Goal: Task Accomplishment & Management: Use online tool/utility

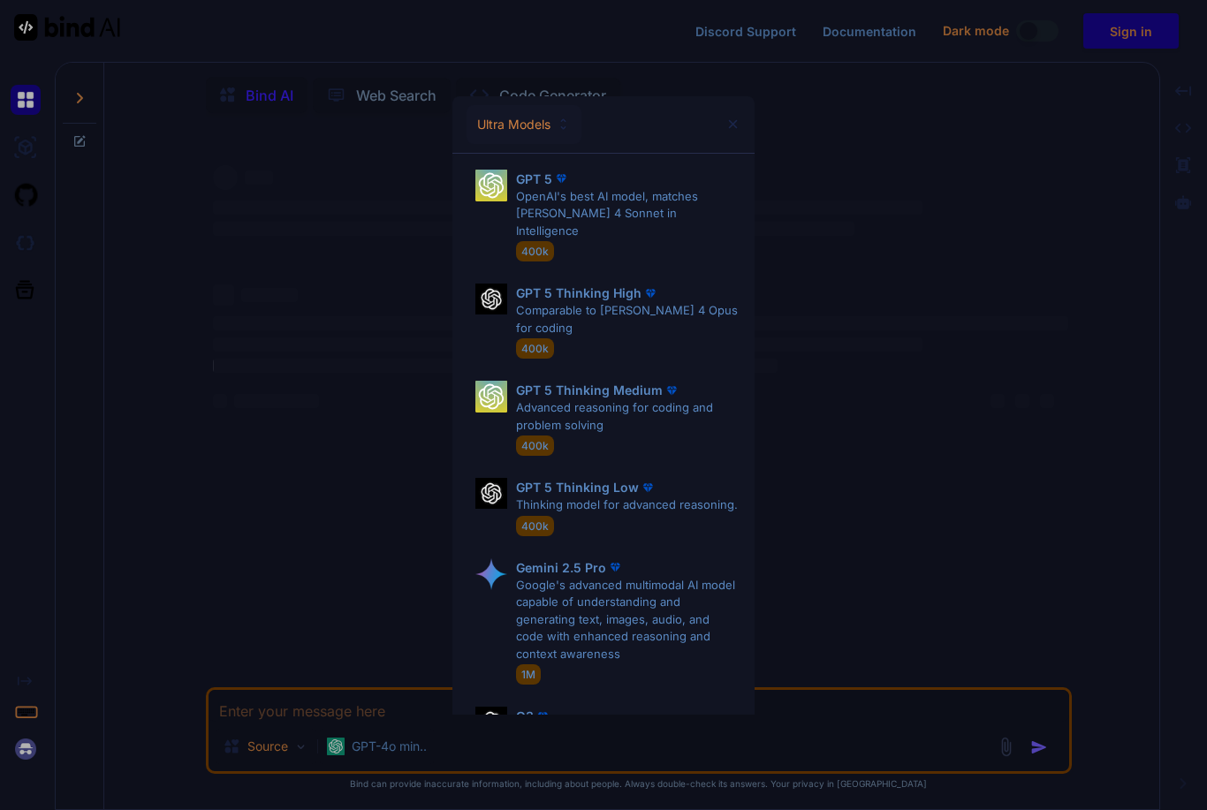
click at [1127, 203] on div "Ultra Models GPT 5 OpenAI's best AI model, matches [PERSON_NAME] 4 Sonnet in In…" at bounding box center [603, 405] width 1207 height 810
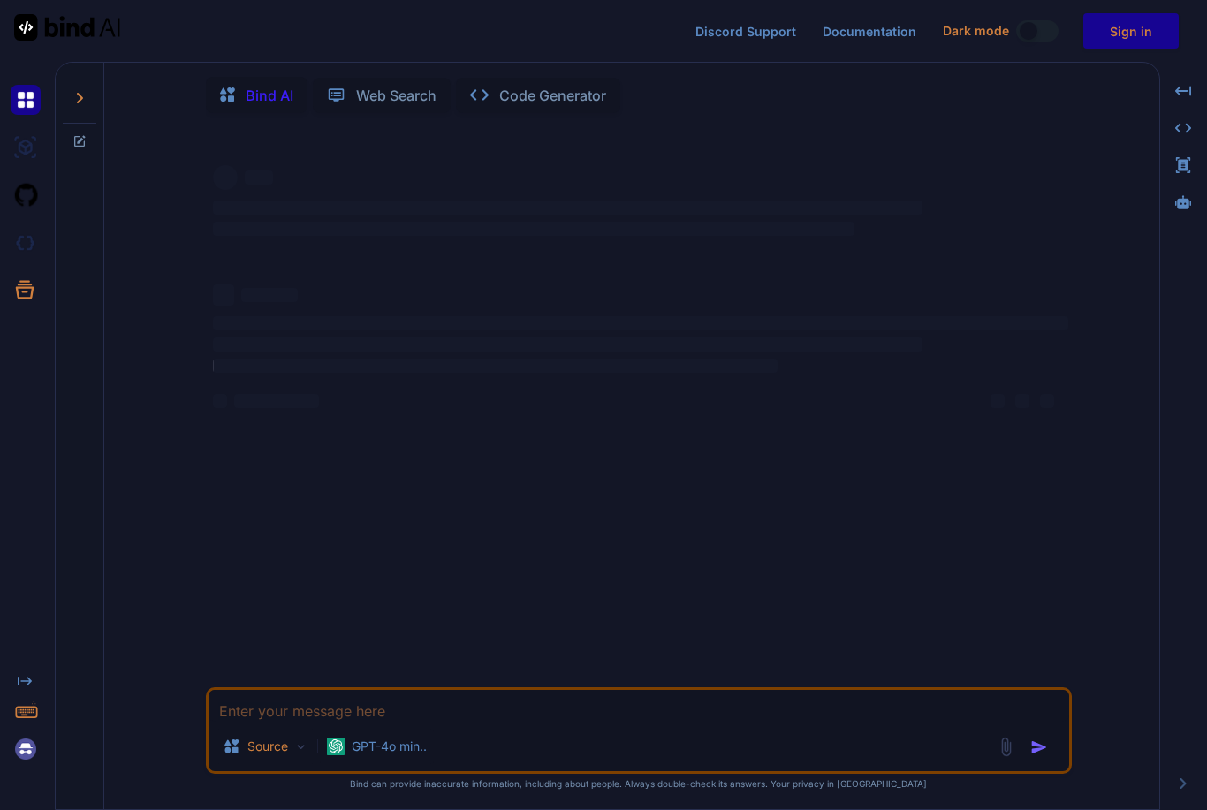
click at [43, 734] on div at bounding box center [29, 749] width 37 height 30
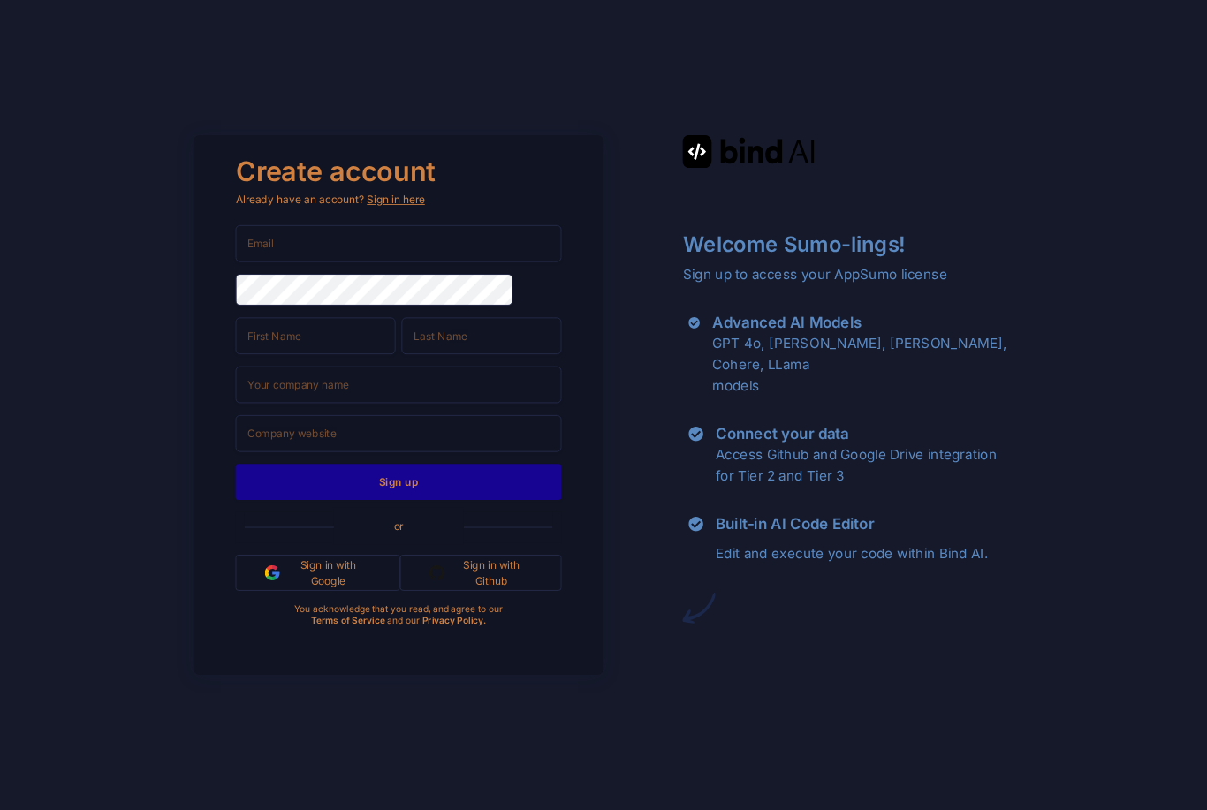
click at [508, 262] on input "email" at bounding box center [398, 243] width 326 height 37
type input "rfgaws7ist6366@gmail.com"
click at [281, 354] on input "text" at bounding box center [315, 335] width 160 height 37
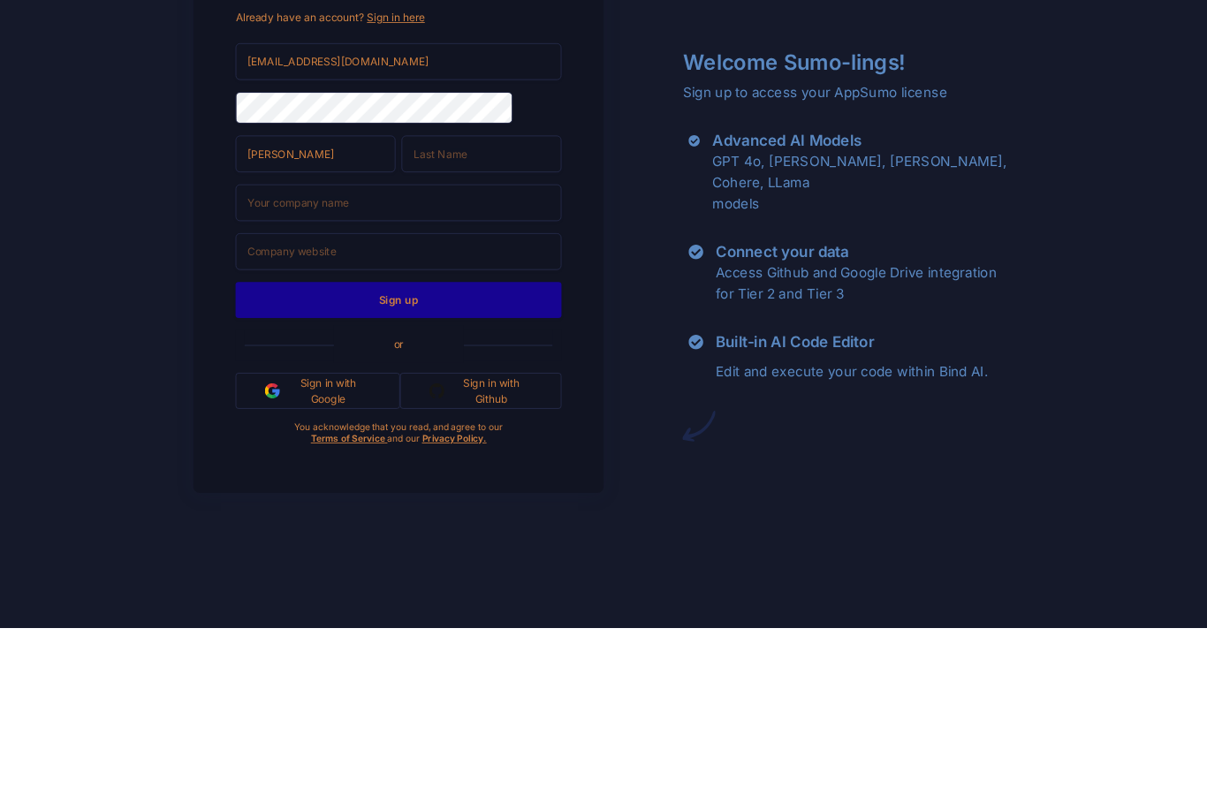
type input "Jake"
click at [429, 317] on input "text" at bounding box center [481, 335] width 160 height 37
type input "Son"
click at [265, 367] on input "text" at bounding box center [398, 385] width 326 height 37
type input "Electrox"
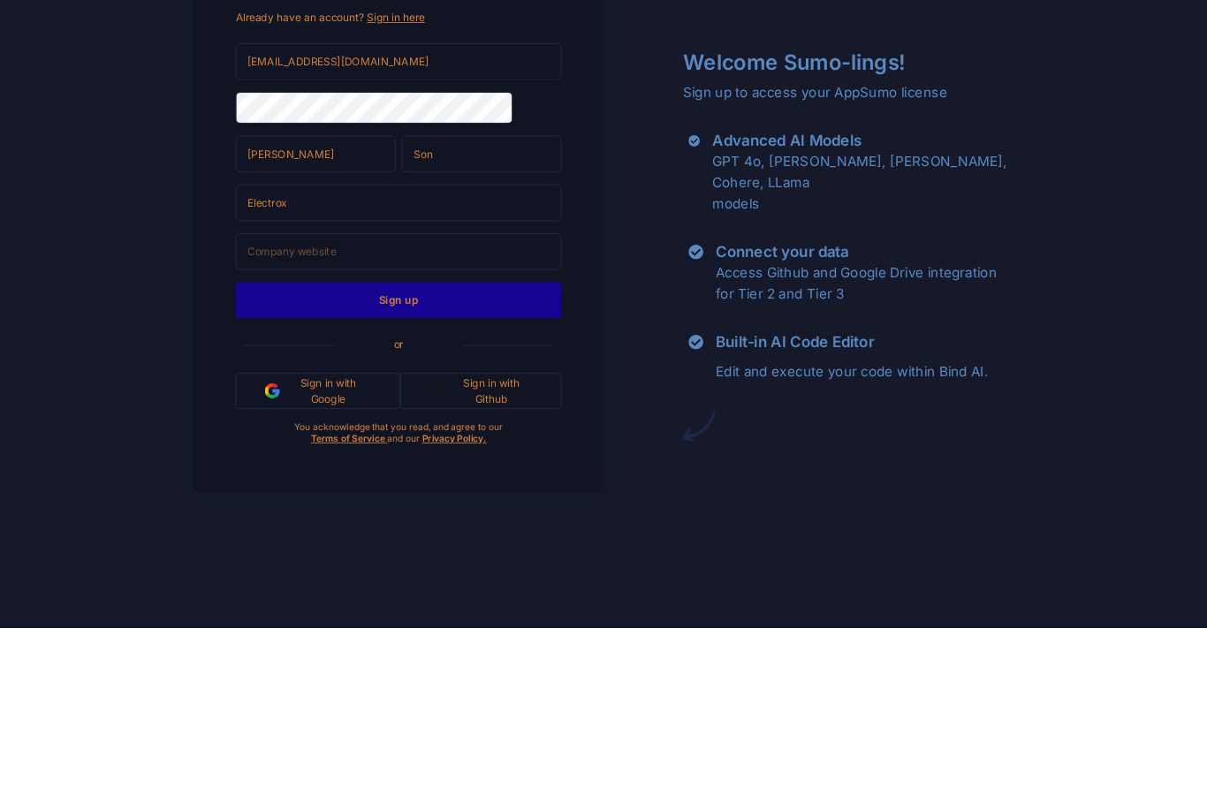
click at [289, 464] on button "Sign up" at bounding box center [398, 482] width 326 height 36
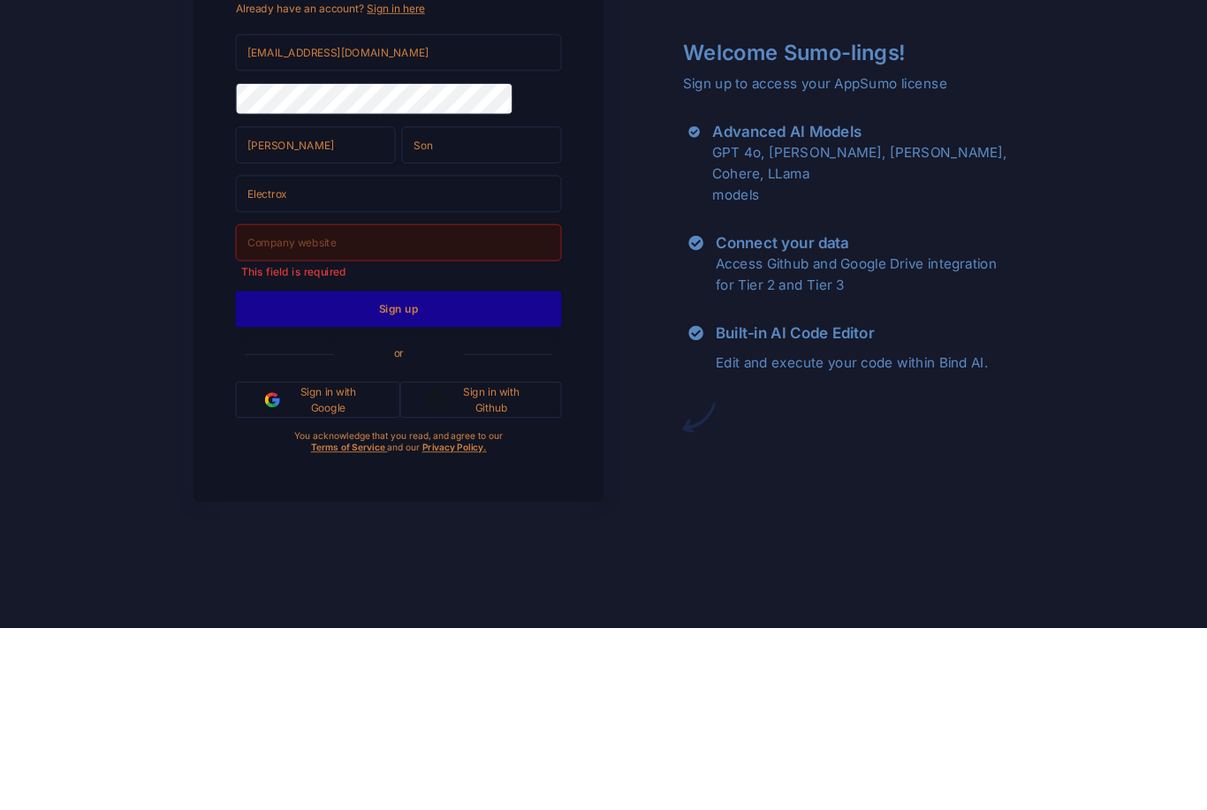
scroll to position [57, 0]
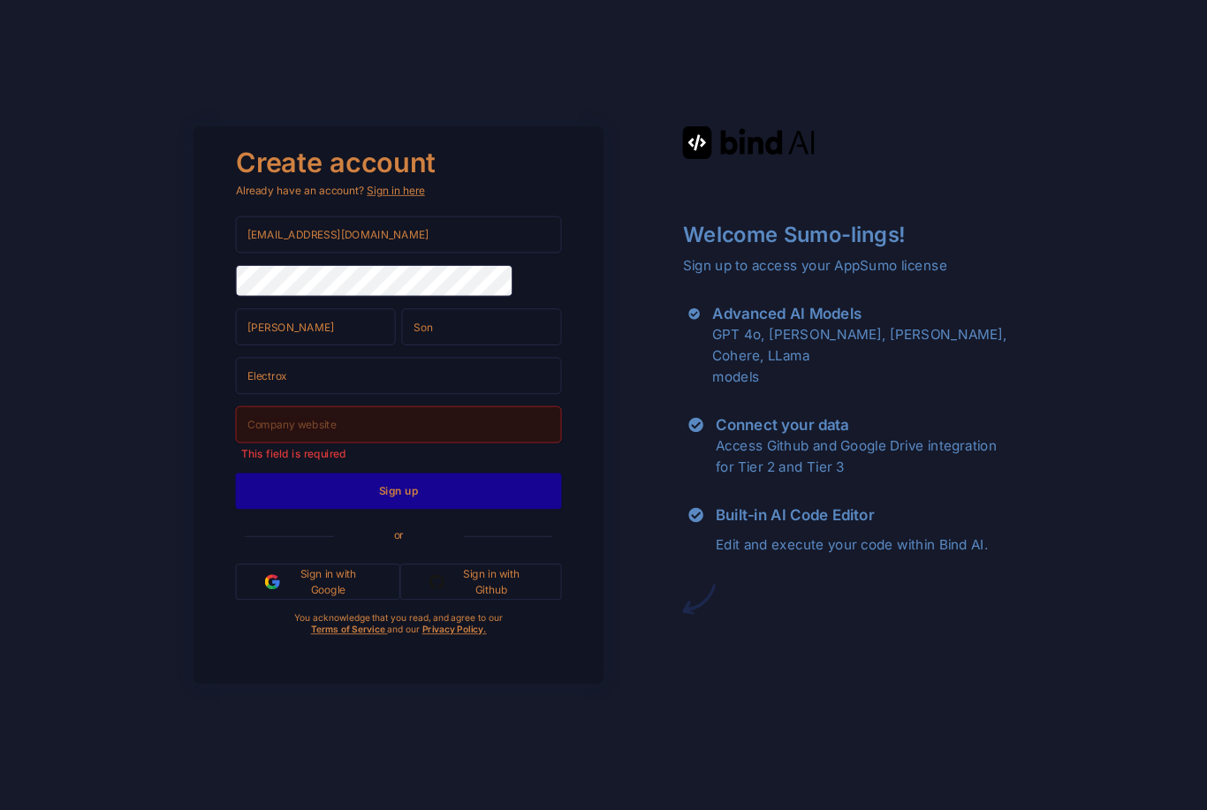
click at [271, 406] on input "text" at bounding box center [398, 424] width 326 height 37
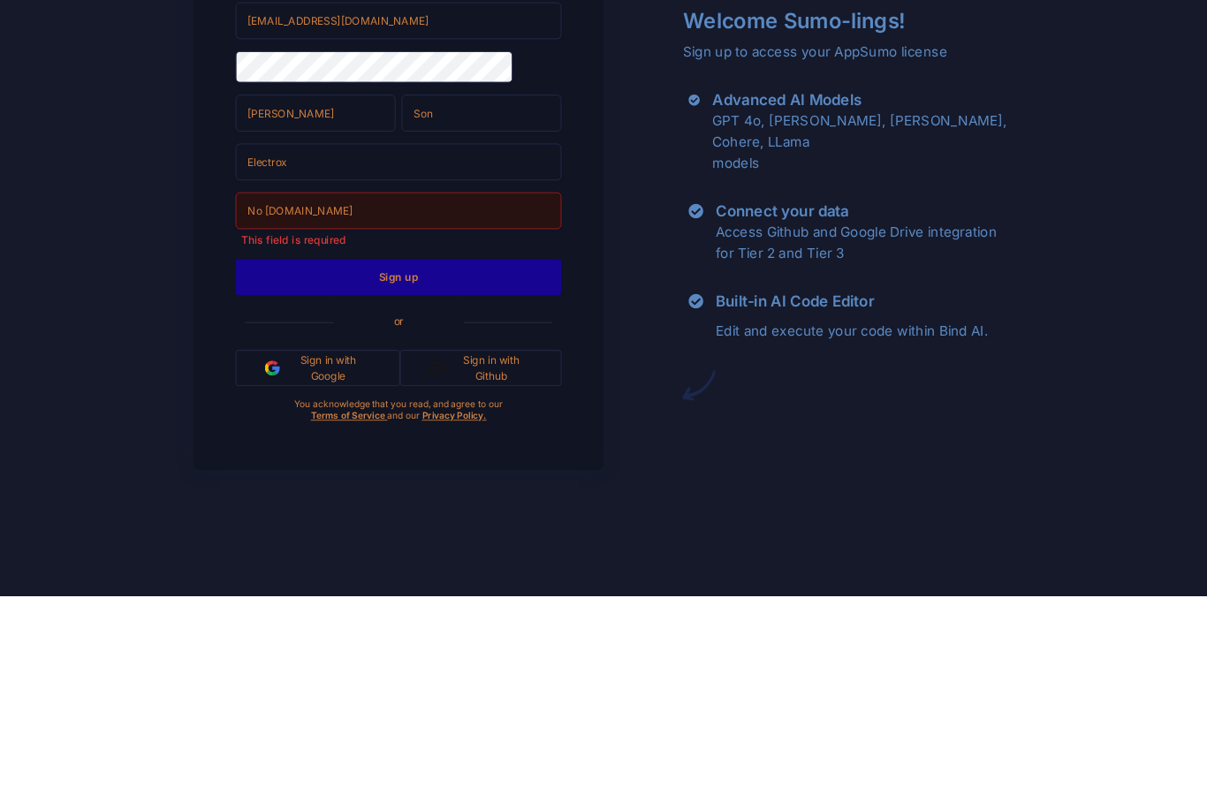
type input "No website.com"
click at [277, 473] on button "Sign up" at bounding box center [398, 491] width 326 height 36
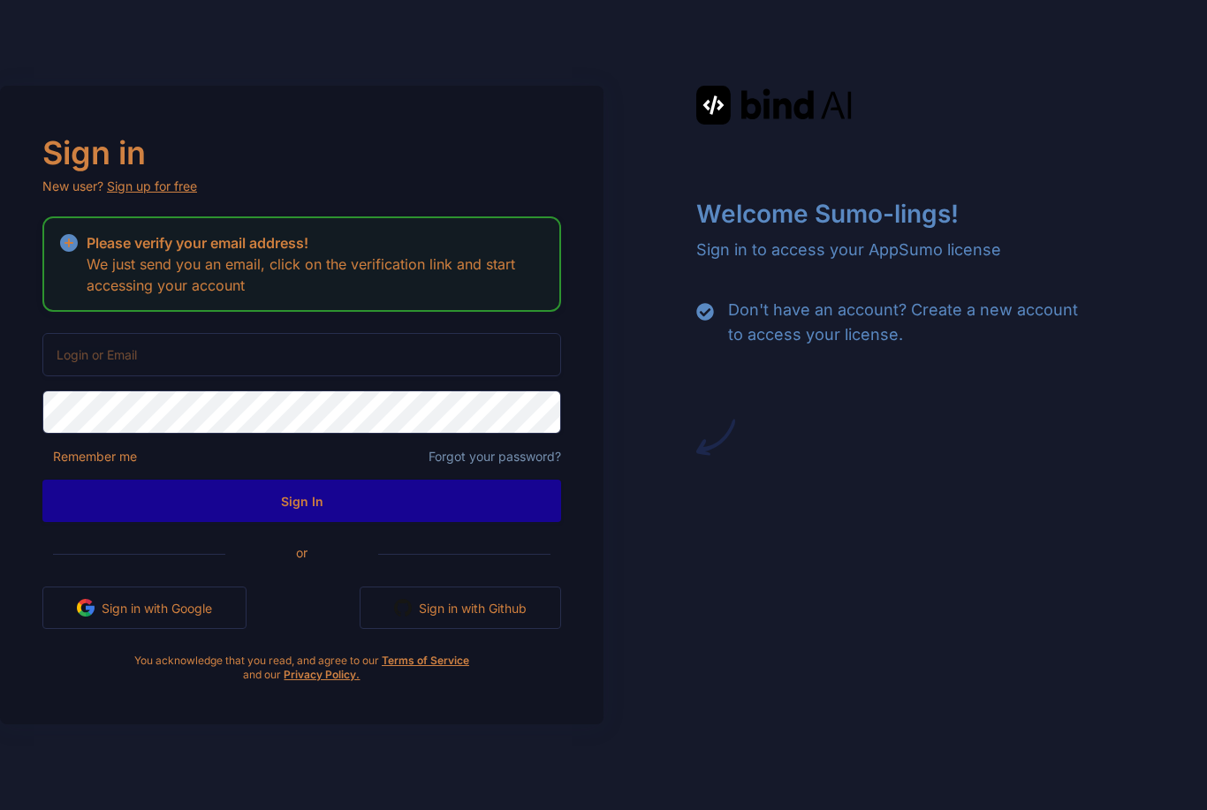
click at [74, 376] on input "email" at bounding box center [301, 354] width 519 height 43
click at [1157, 157] on div "Welcome Sumo-lings! Sign in to access your AppSumo license Don't have an accoun…" at bounding box center [904, 271] width 603 height 371
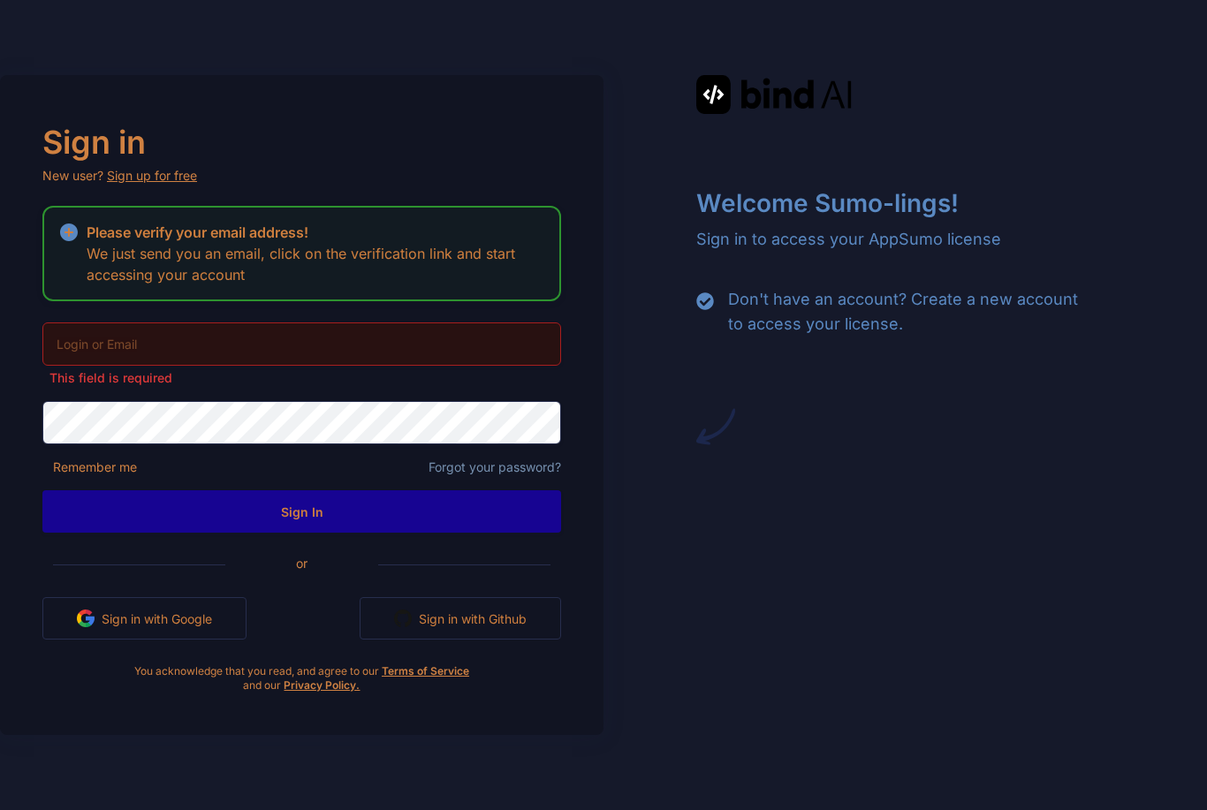
click at [350, 366] on input "email" at bounding box center [301, 343] width 519 height 43
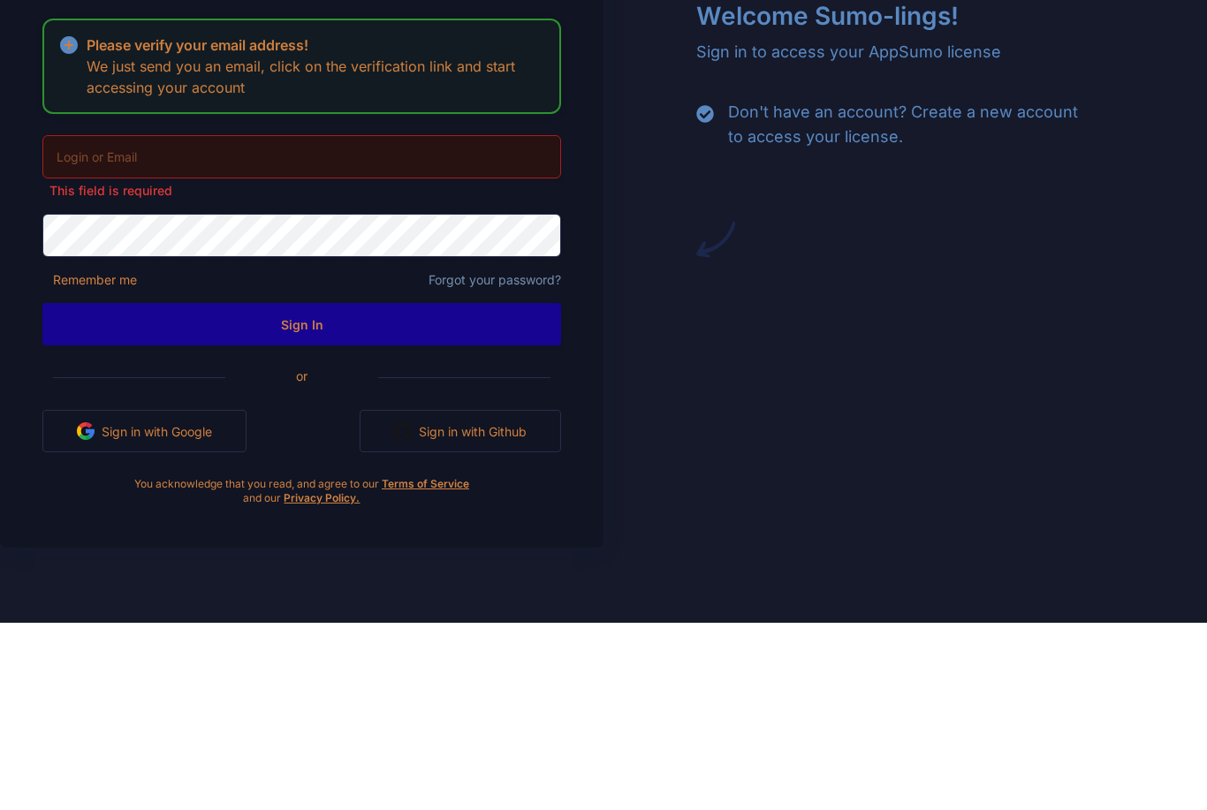
type input "[EMAIL_ADDRESS][DOMAIN_NAME]"
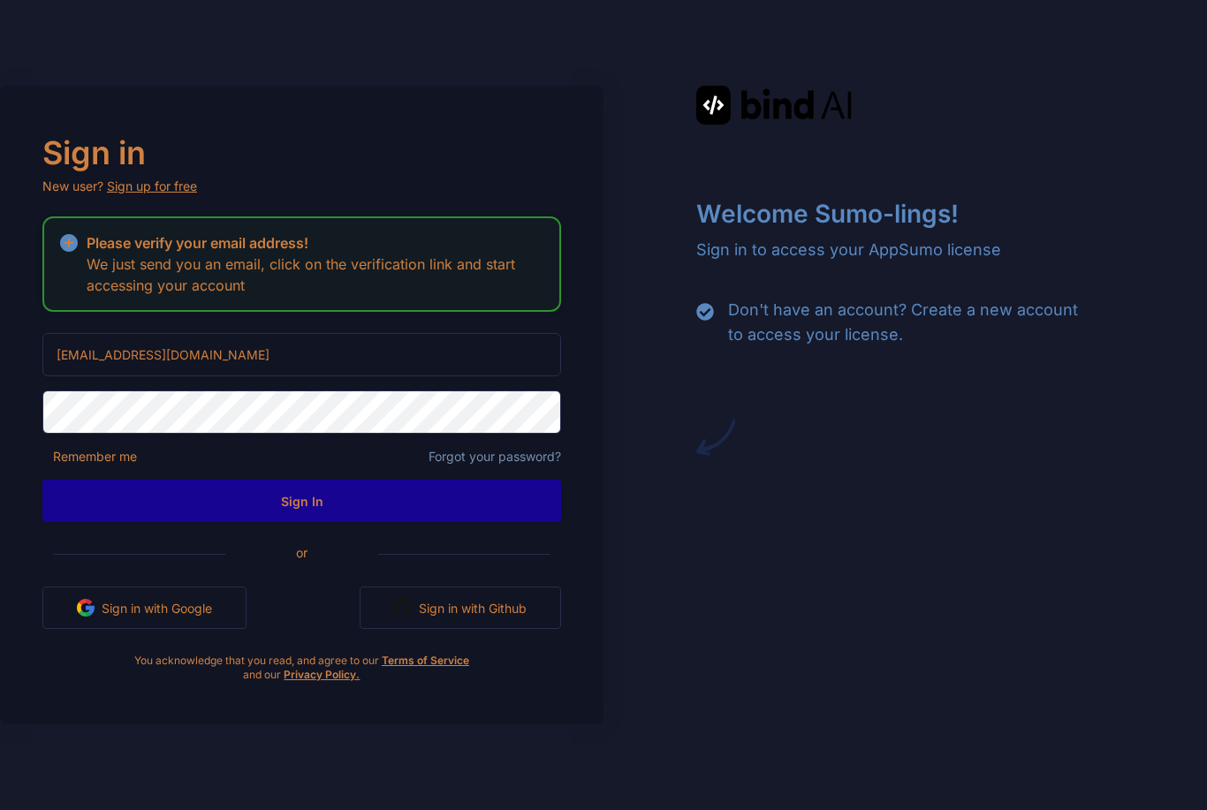
click at [479, 480] on button "Sign In" at bounding box center [301, 501] width 519 height 42
click at [125, 480] on button "Sign In" at bounding box center [301, 501] width 519 height 42
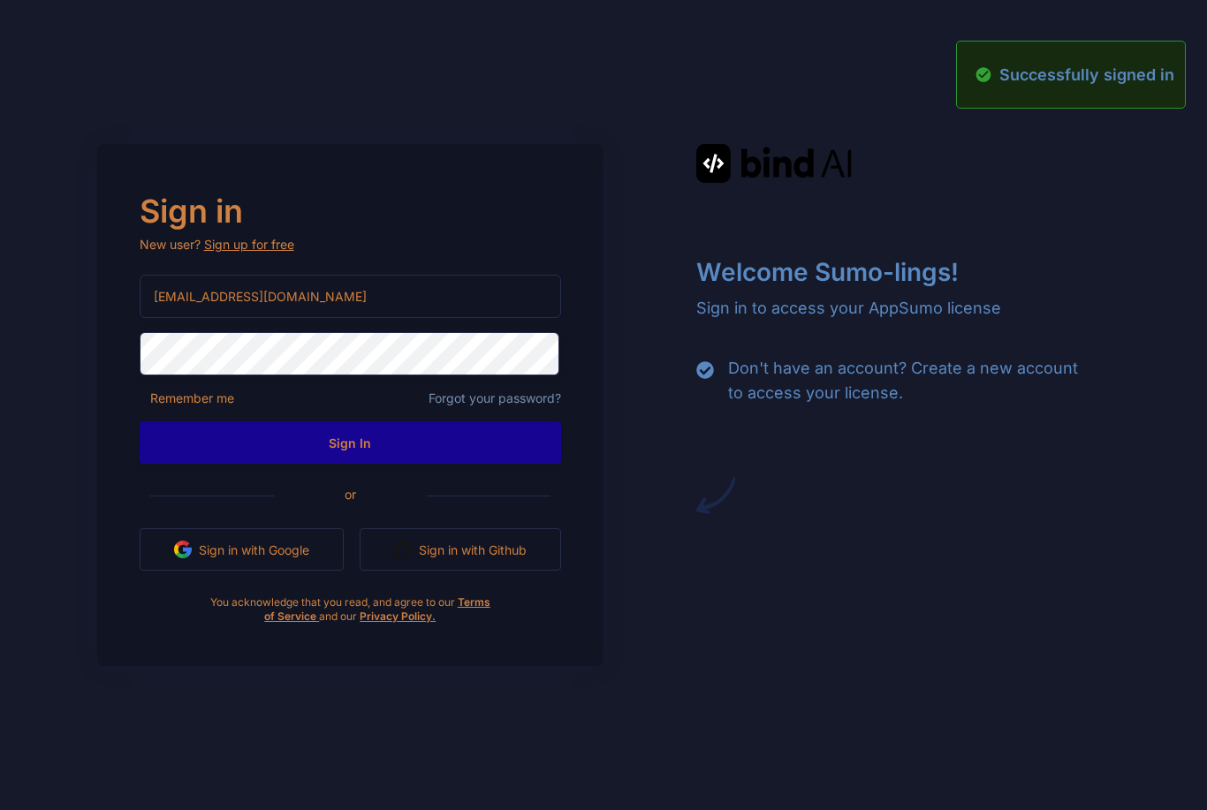
scroll to position [0, 0]
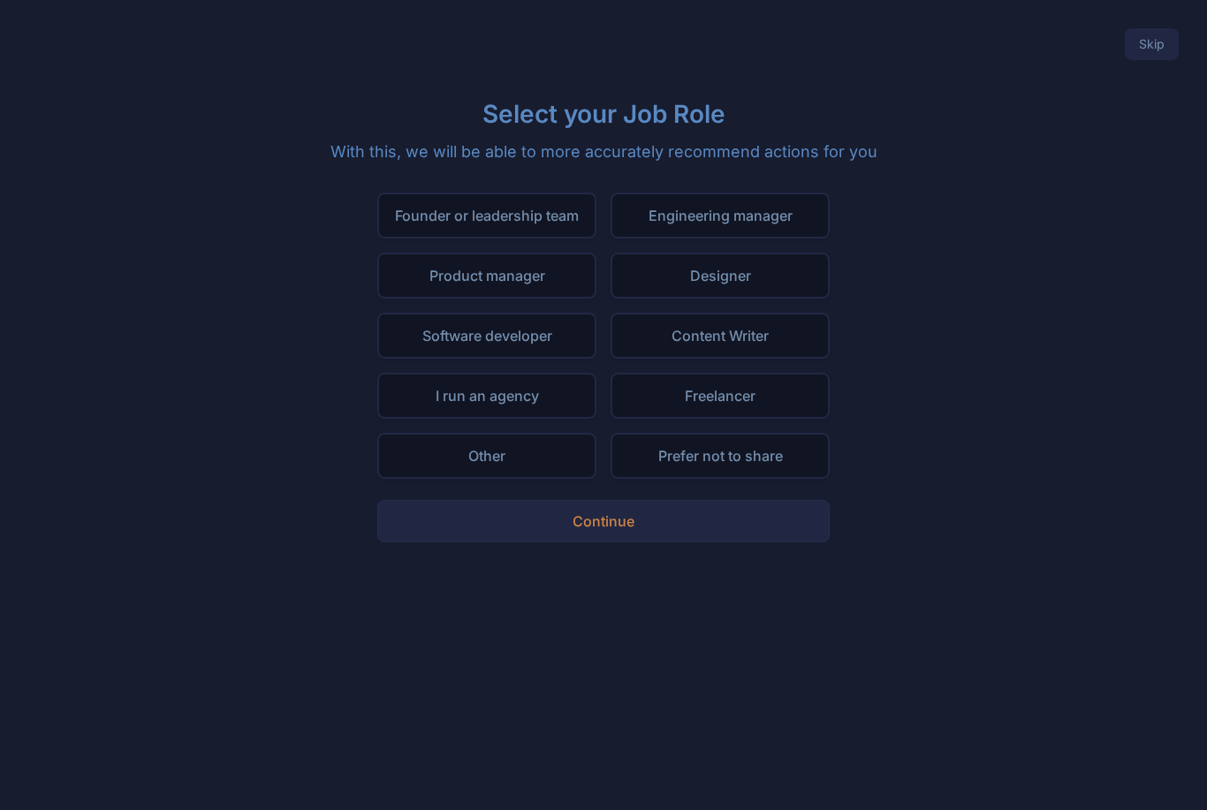
click at [546, 406] on div "I run an agency" at bounding box center [486, 396] width 219 height 46
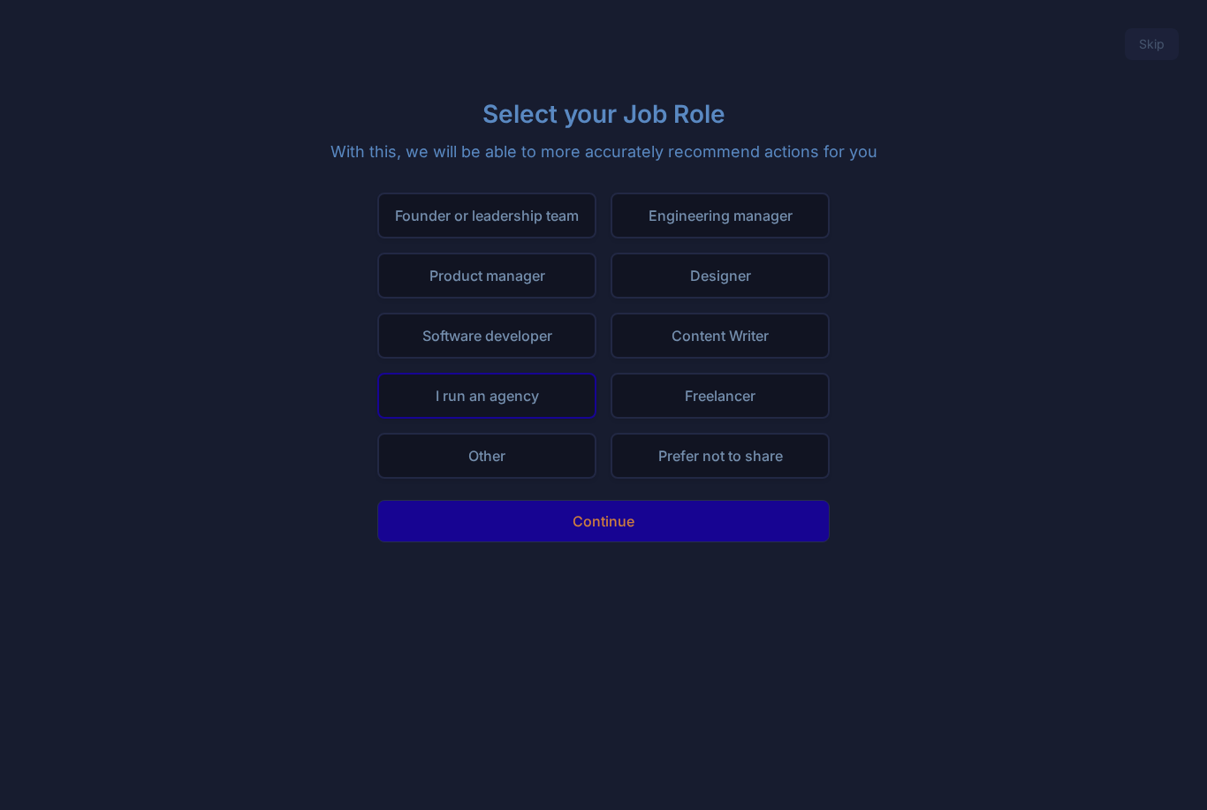
click at [647, 517] on button "Continue" at bounding box center [603, 521] width 452 height 42
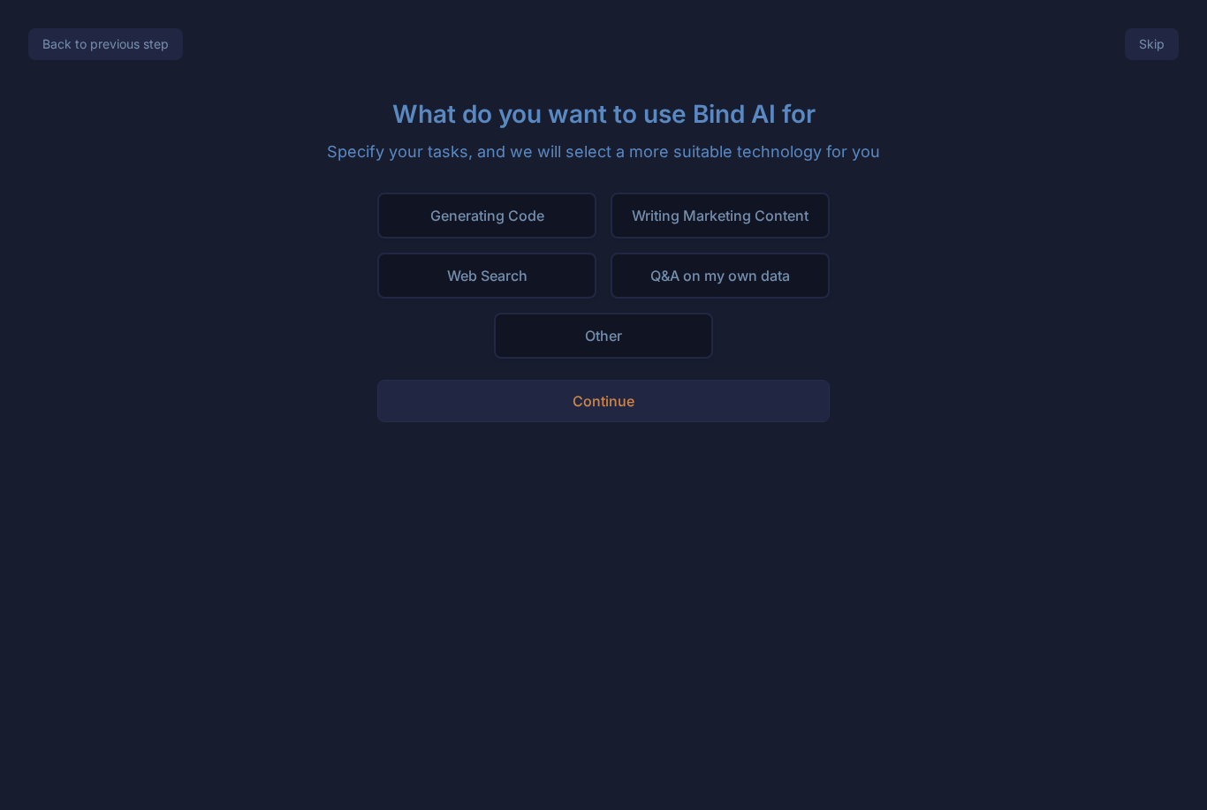
click at [540, 224] on div "Generating Code" at bounding box center [486, 216] width 219 height 46
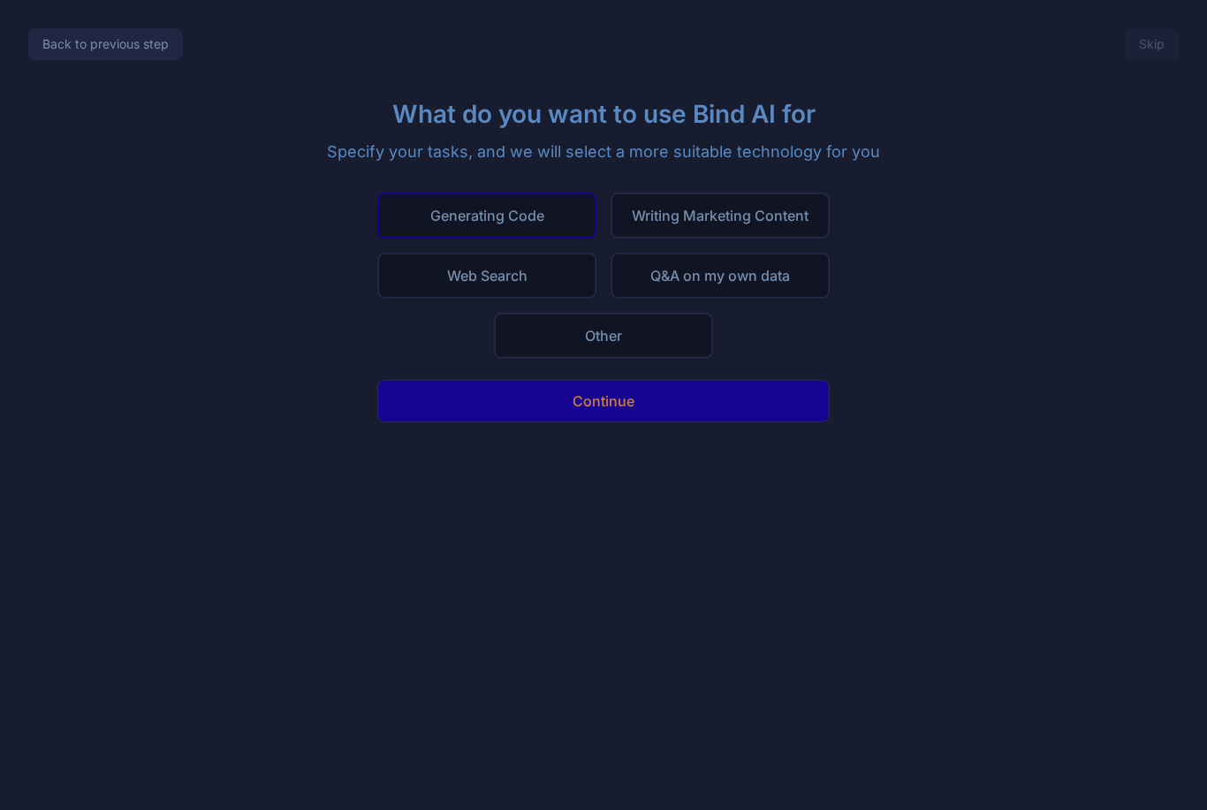
click at [660, 382] on button "Continue" at bounding box center [603, 401] width 452 height 42
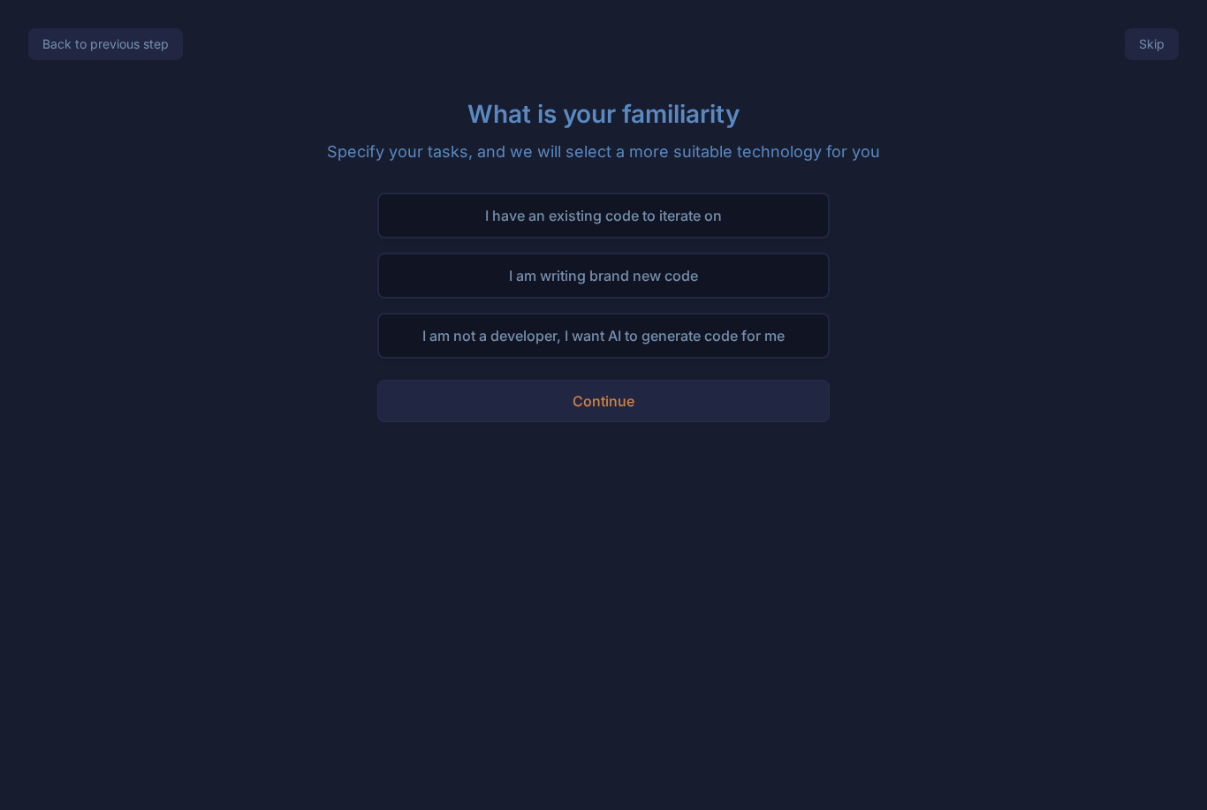
click at [773, 272] on div "I am writing brand new code" at bounding box center [603, 276] width 452 height 46
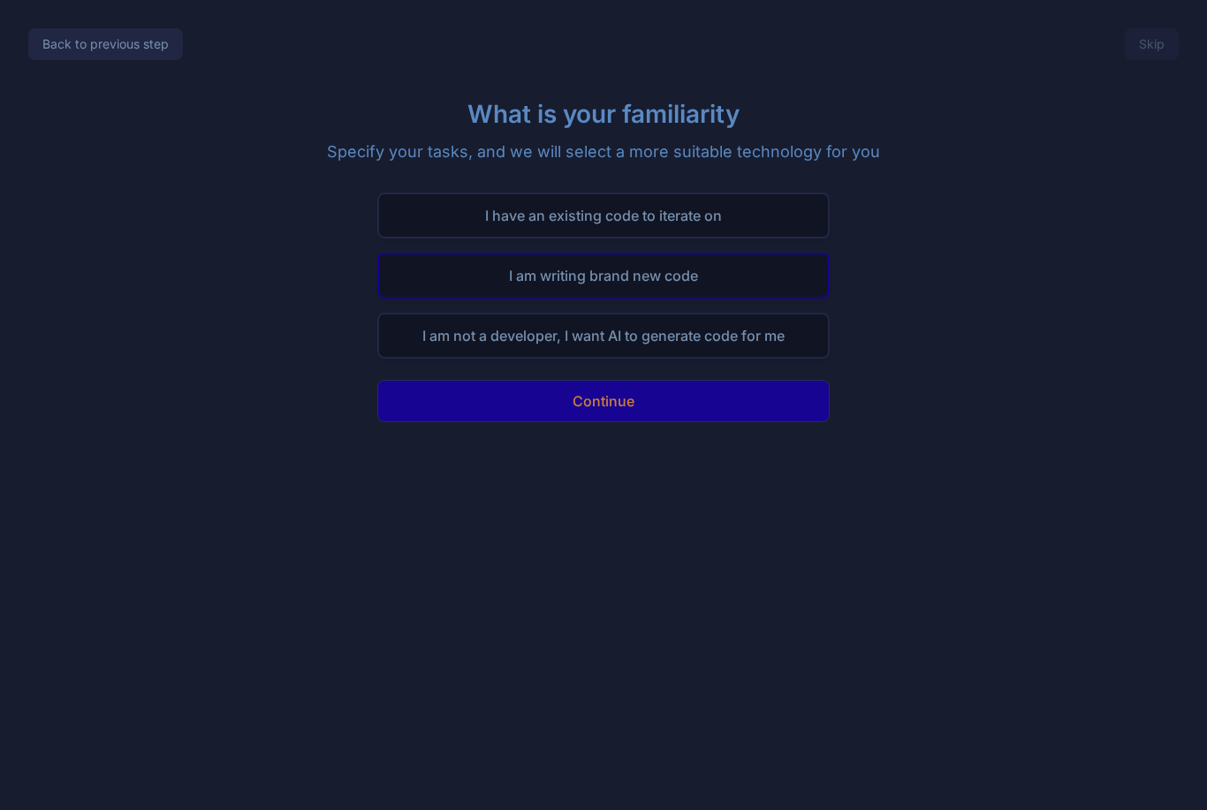
click at [739, 410] on button "Continue" at bounding box center [603, 401] width 452 height 42
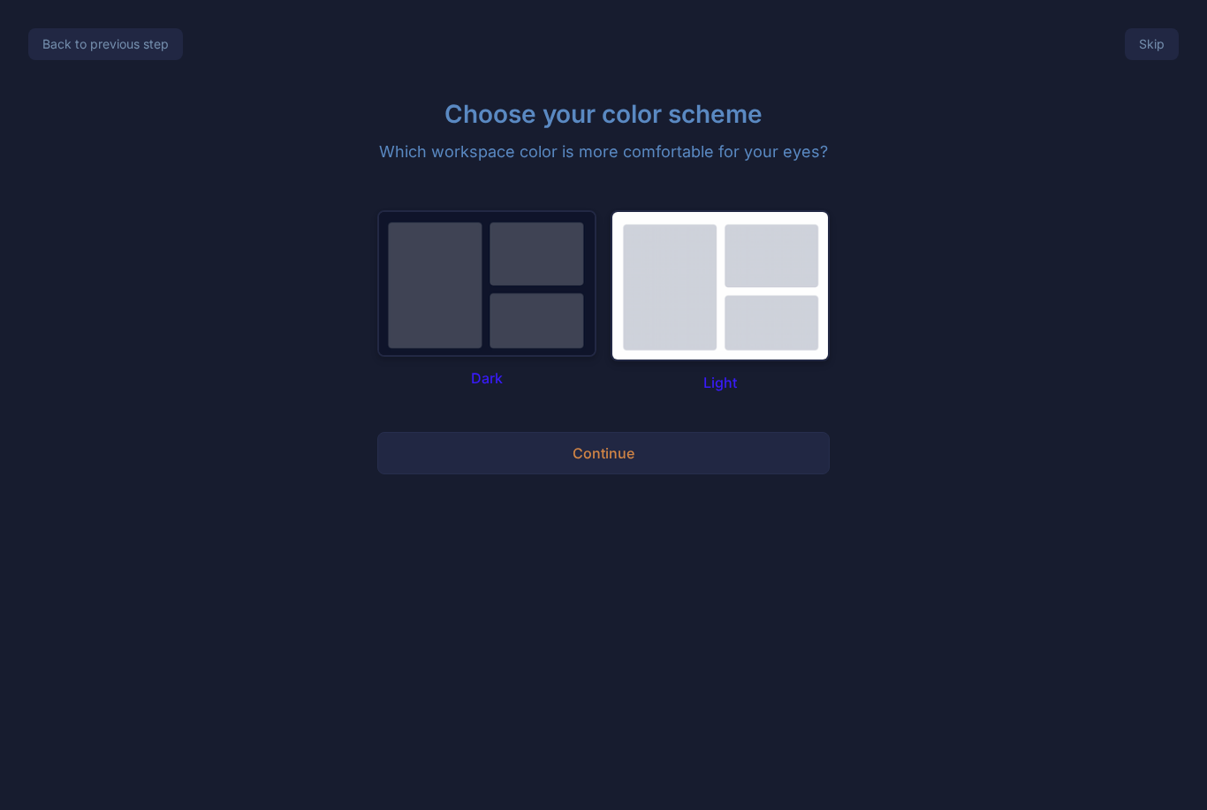
click at [538, 285] on img at bounding box center [486, 283] width 219 height 147
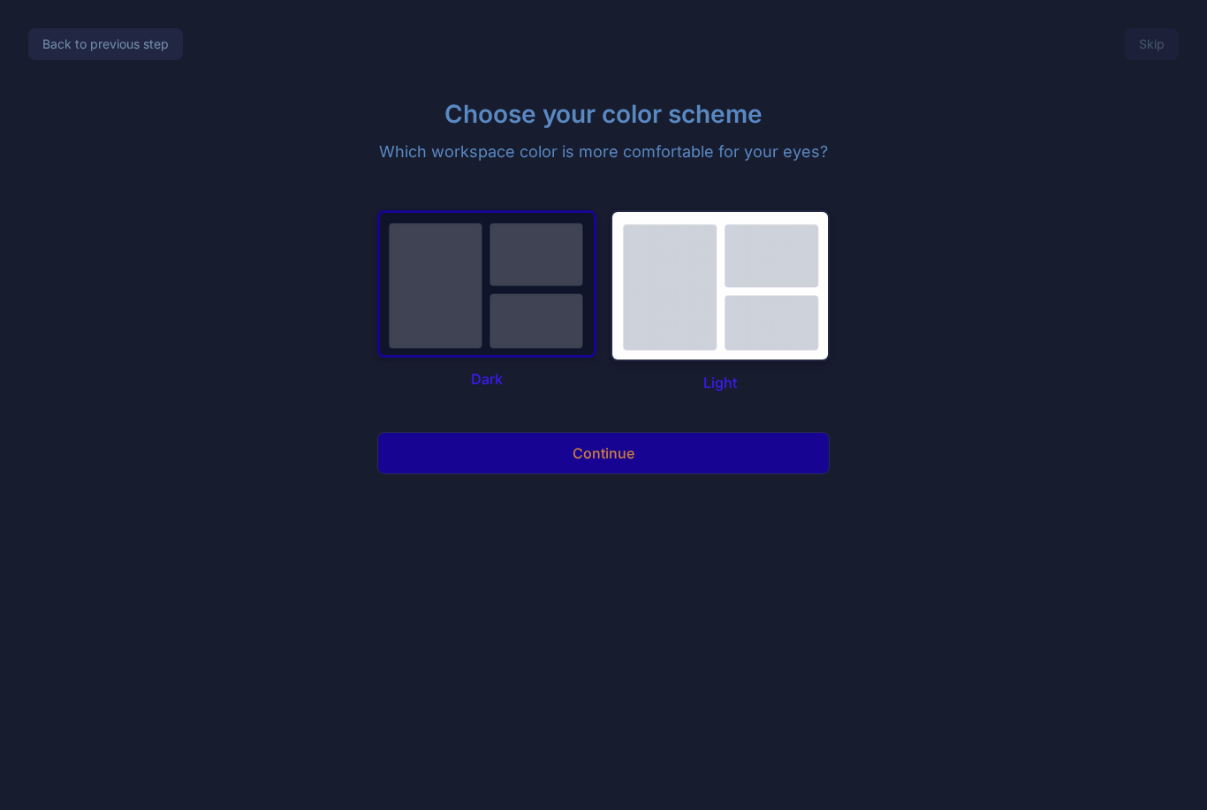
click at [604, 459] on p "Continue" at bounding box center [603, 453] width 62 height 21
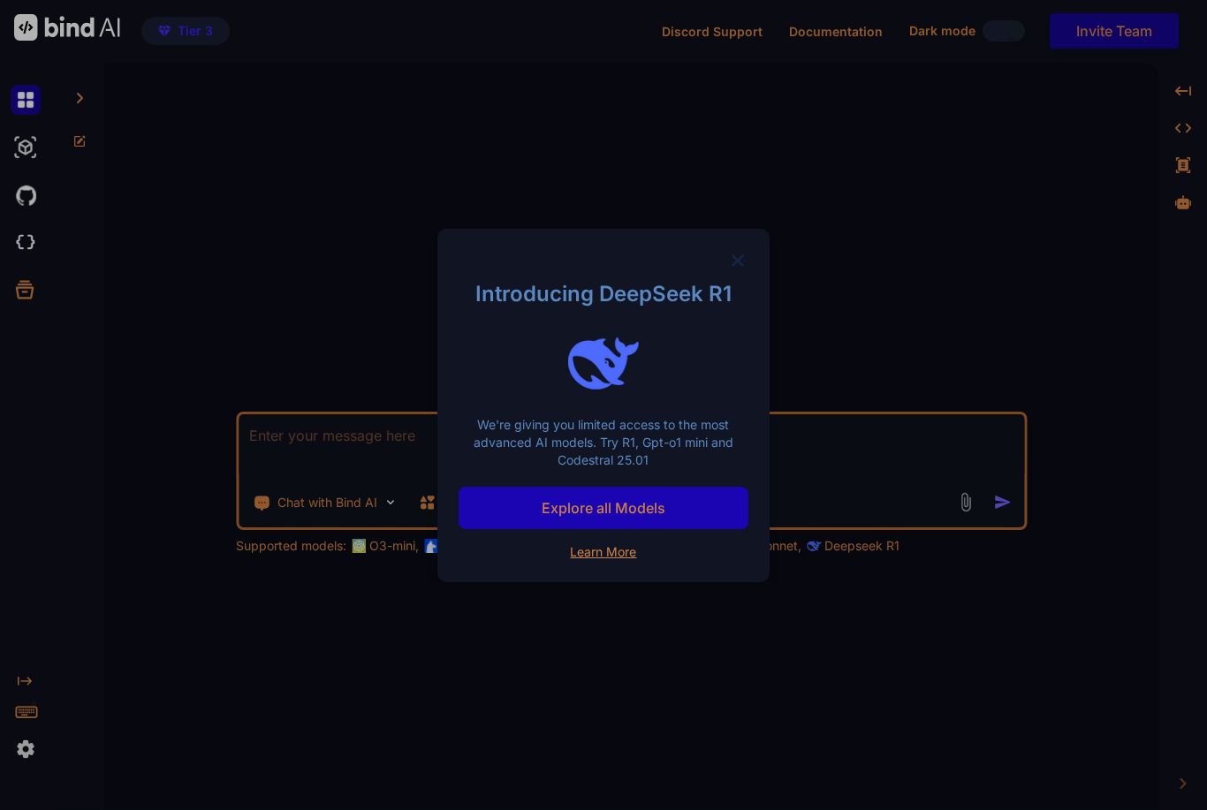
click at [747, 260] on img at bounding box center [737, 260] width 21 height 21
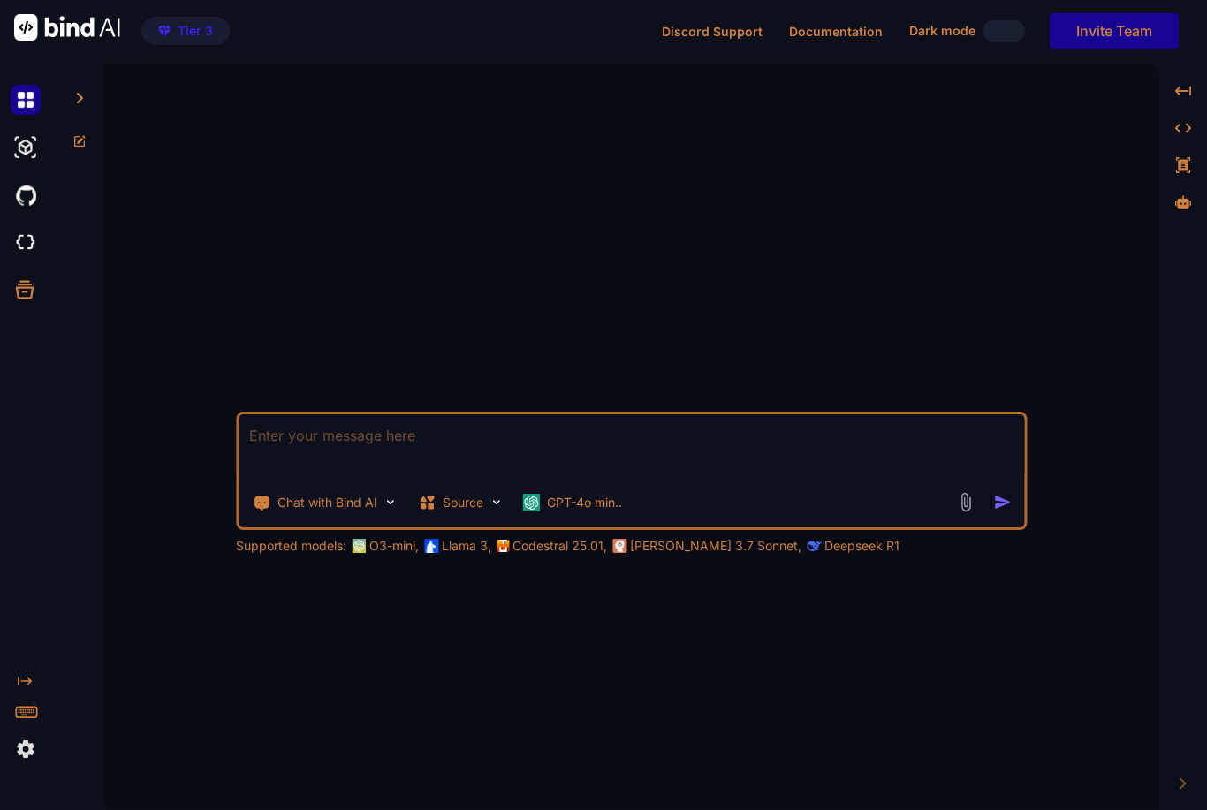
click at [192, 34] on span "Tier 3" at bounding box center [195, 31] width 35 height 18
click at [179, 25] on span "Tier 3" at bounding box center [195, 31] width 35 height 18
click at [1014, 41] on button at bounding box center [1003, 30] width 42 height 21
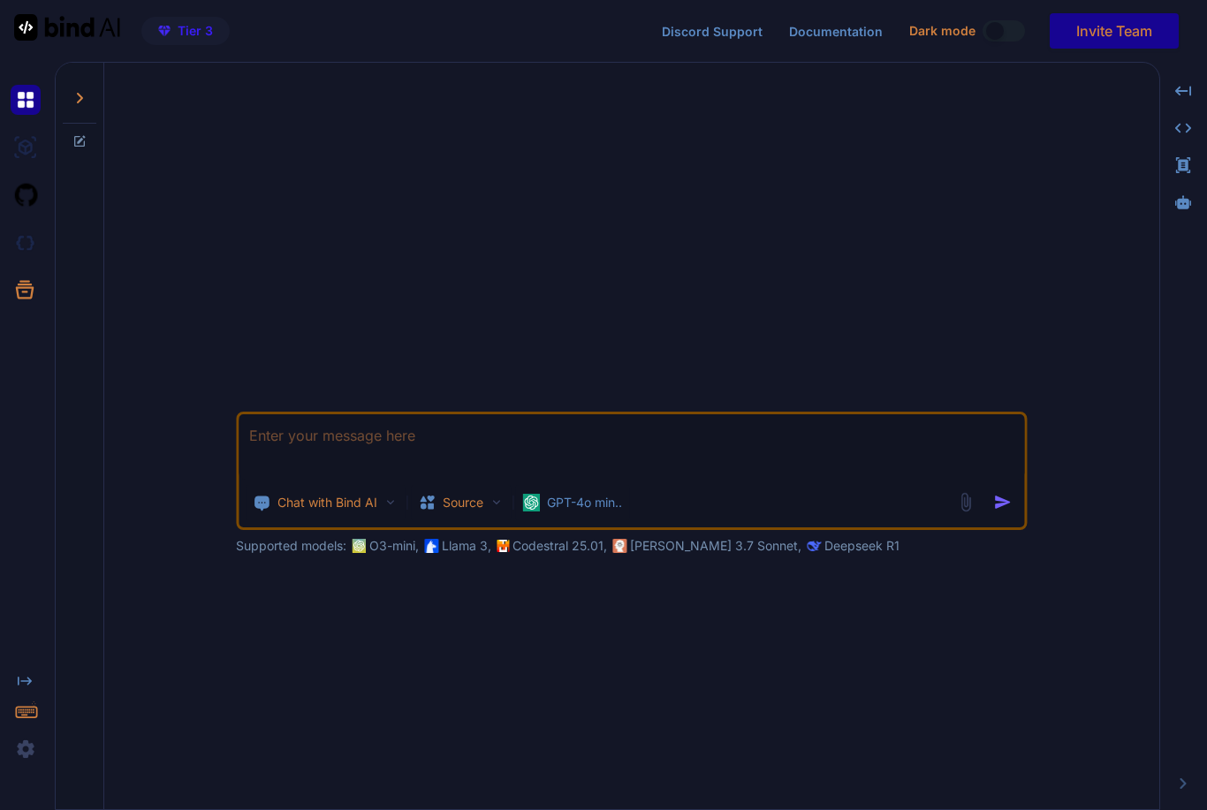
click at [1005, 37] on button at bounding box center [1003, 30] width 42 height 21
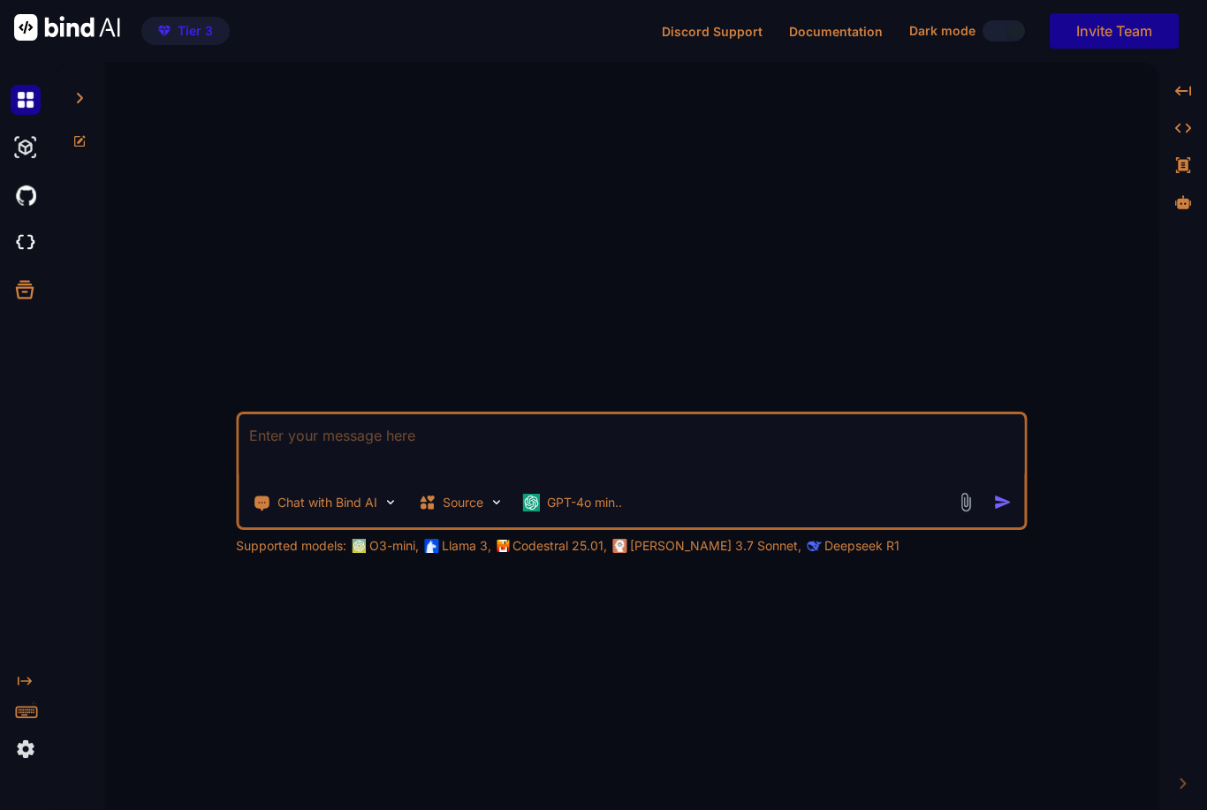
click at [1005, 34] on button at bounding box center [1003, 30] width 42 height 21
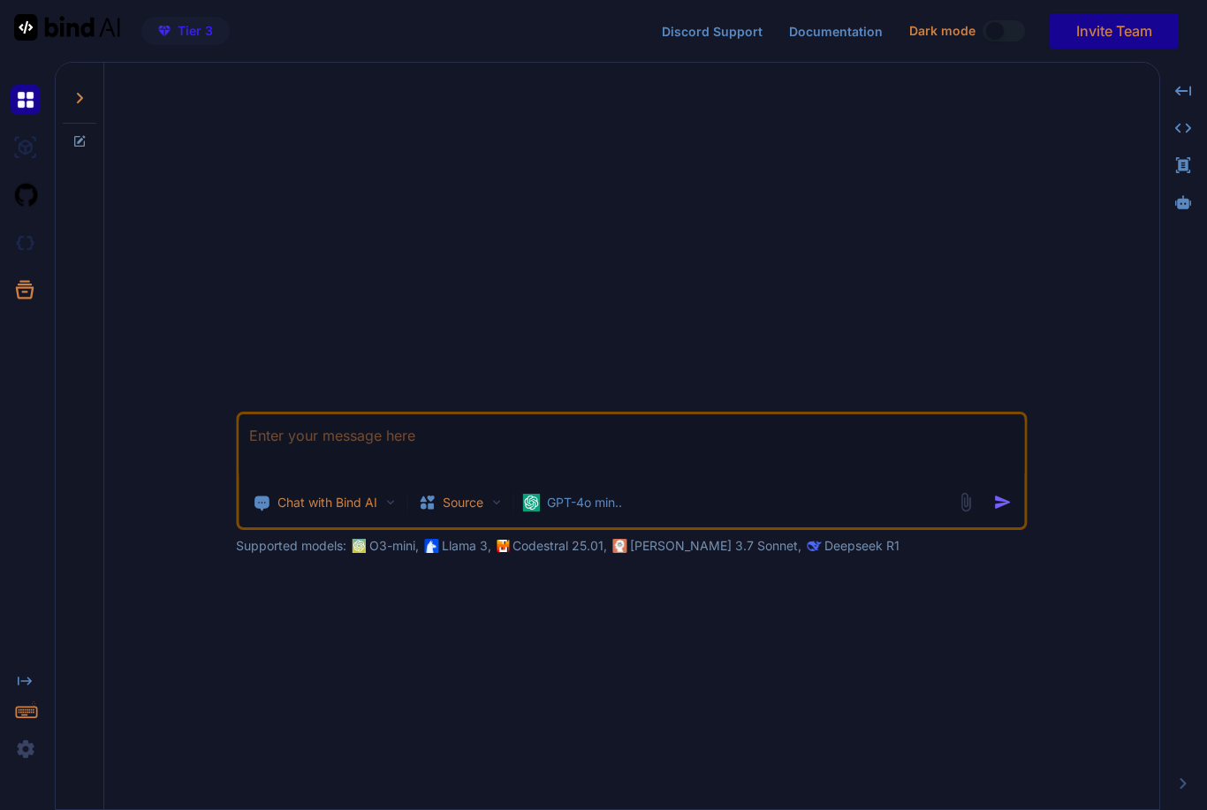
click at [944, 25] on span "Dark mode" at bounding box center [942, 31] width 66 height 18
click at [1009, 39] on button at bounding box center [1003, 30] width 42 height 21
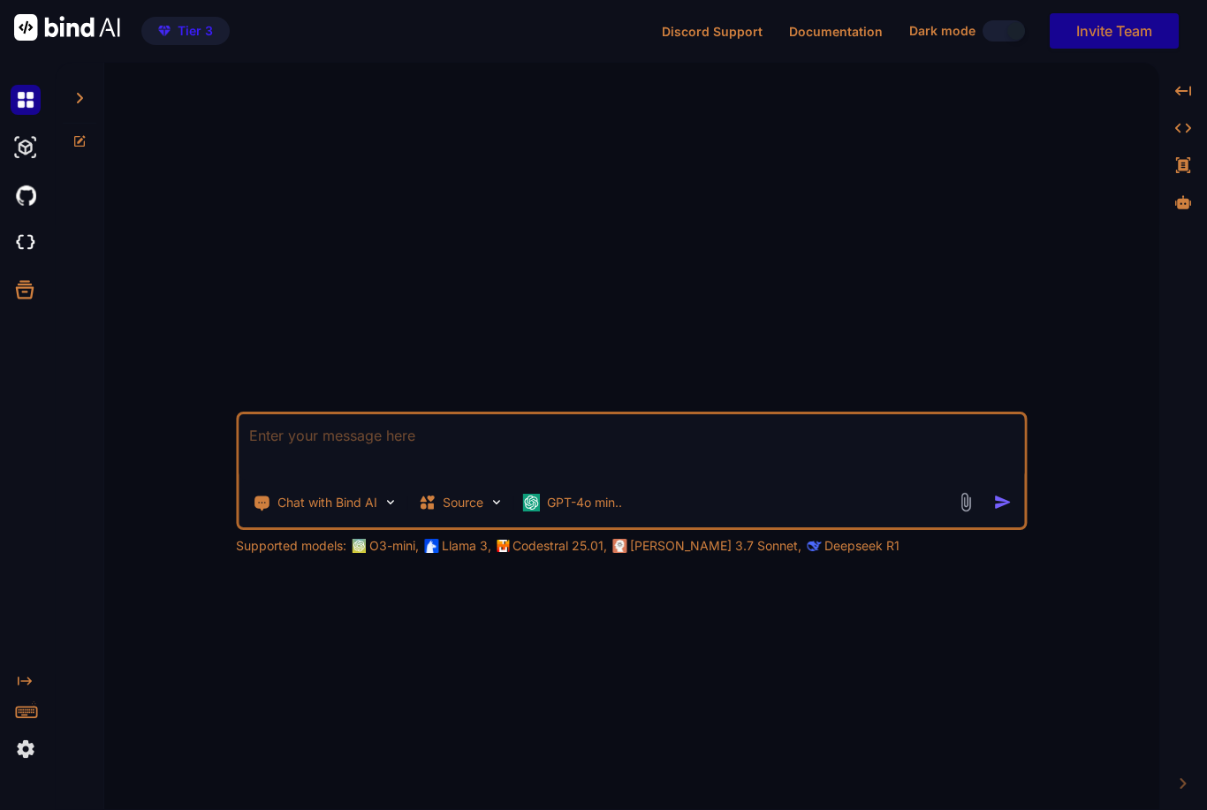
click at [1012, 37] on div at bounding box center [1016, 31] width 18 height 18
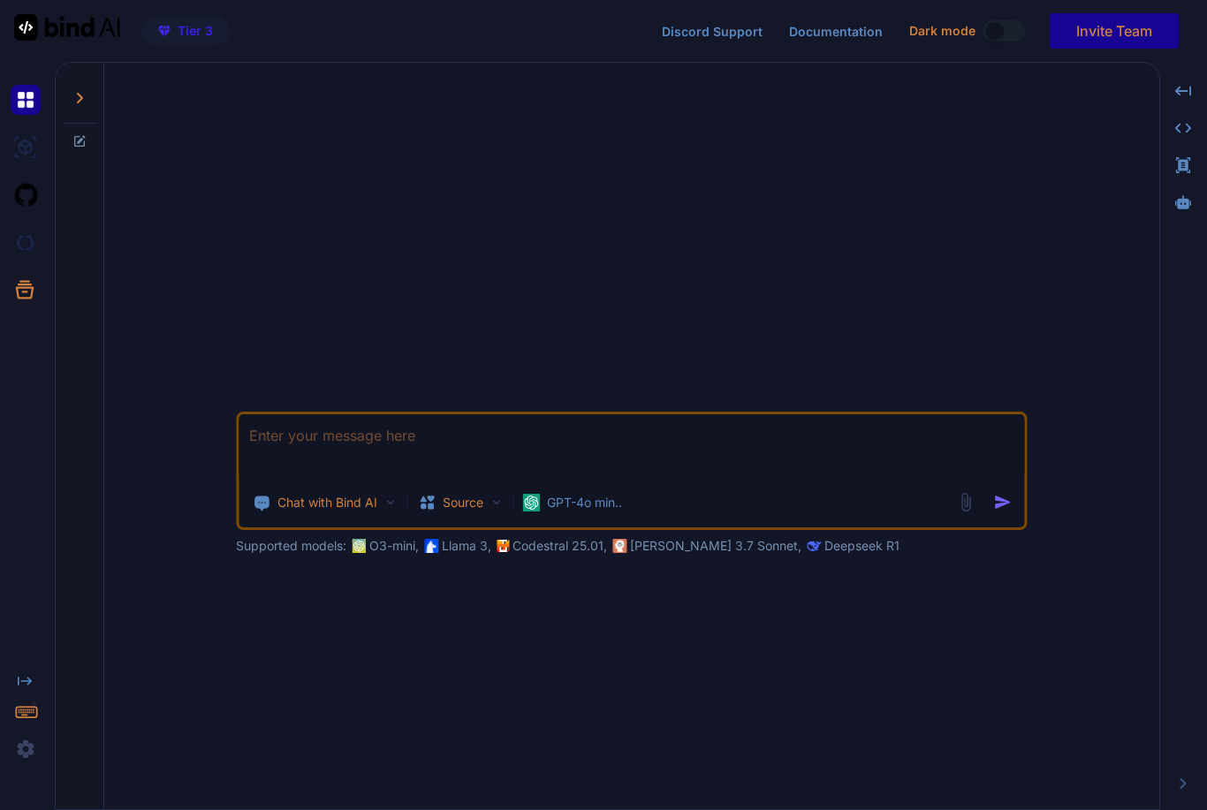
click at [1007, 25] on button at bounding box center [1003, 30] width 42 height 21
type textarea "x"
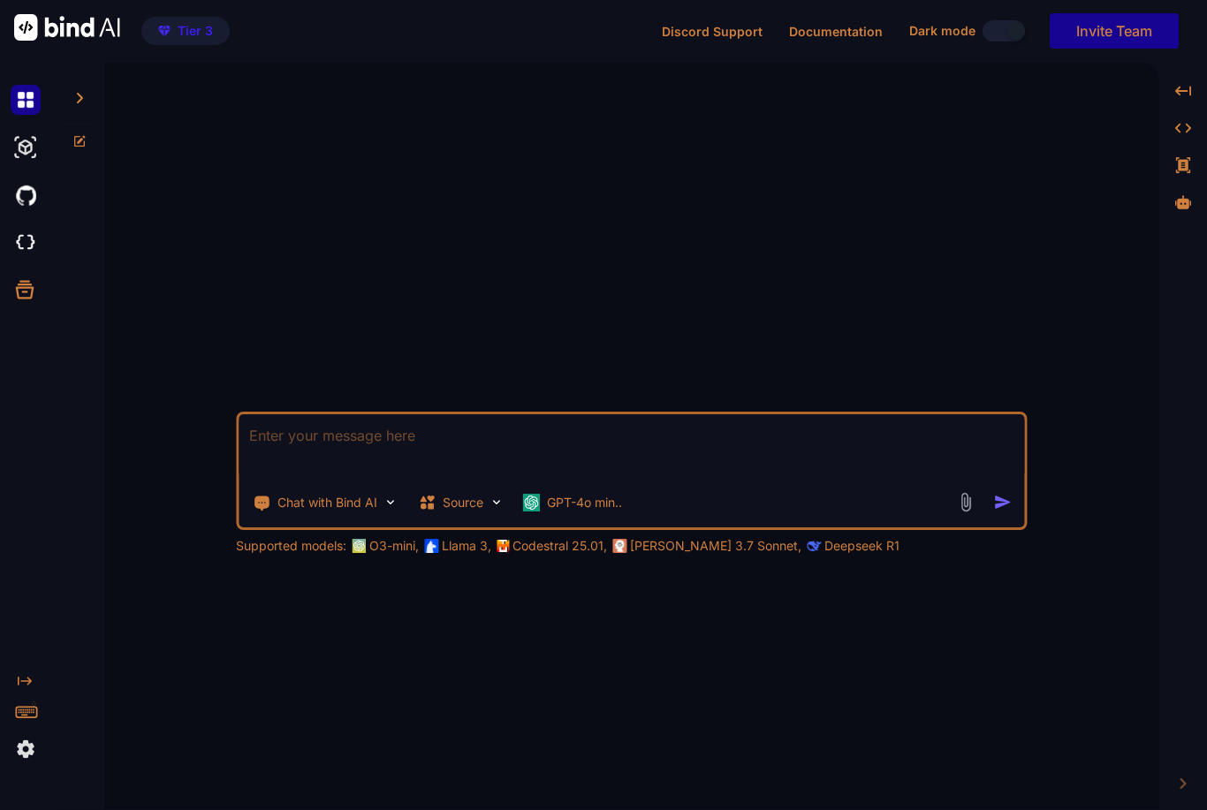
click at [777, 471] on textarea at bounding box center [631, 446] width 785 height 65
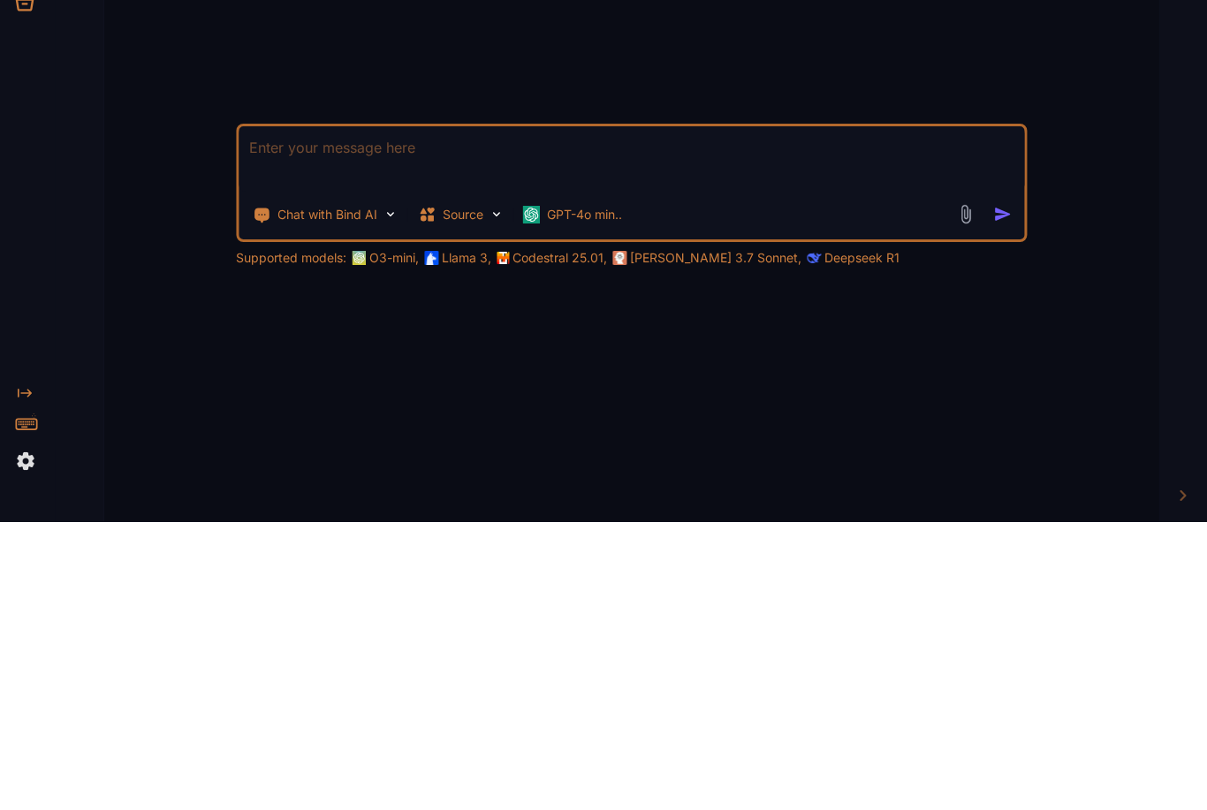
scroll to position [57, 0]
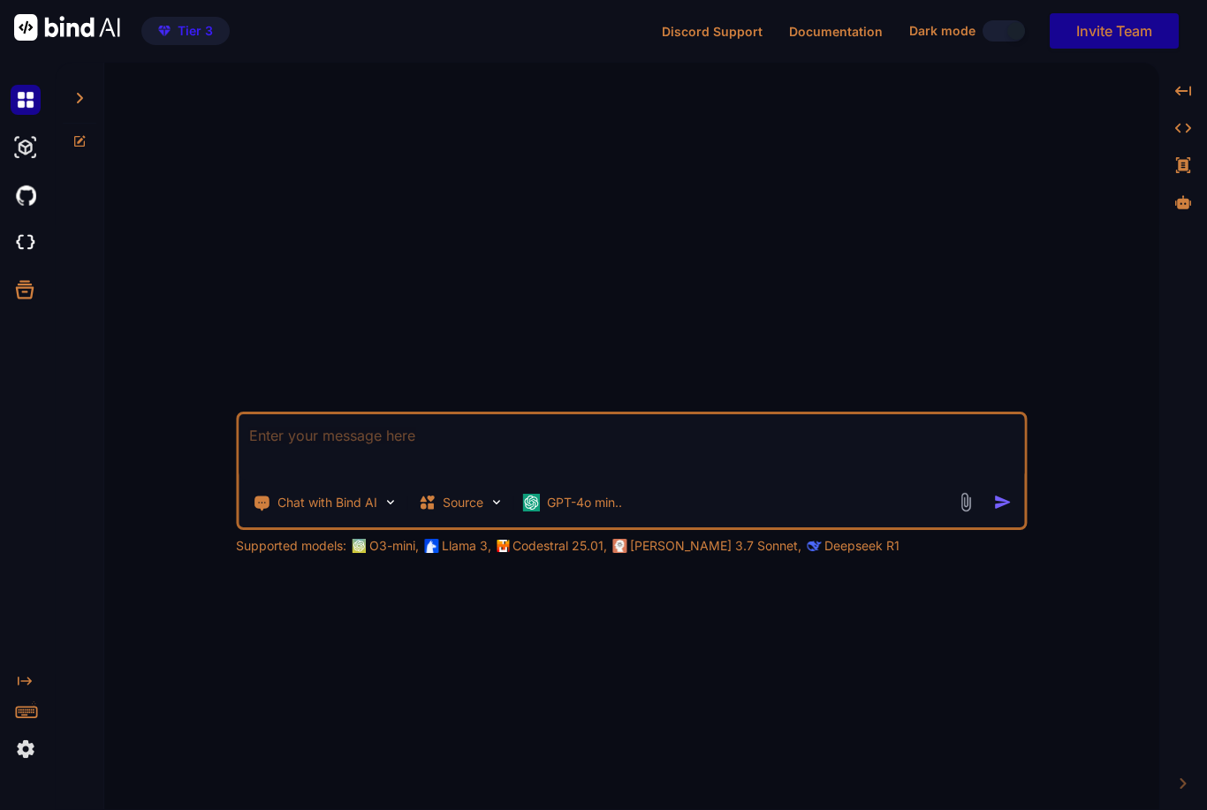
click at [18, 228] on img at bounding box center [26, 243] width 30 height 30
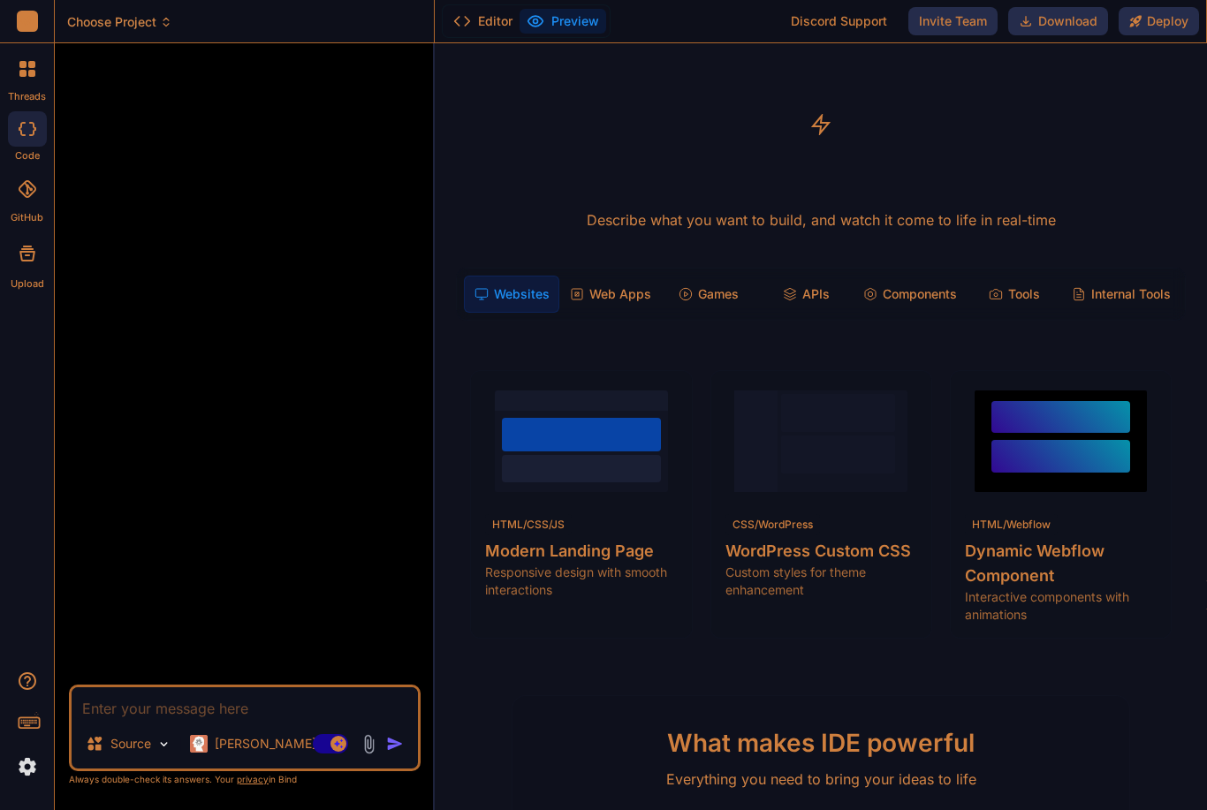
scroll to position [57, 0]
click at [243, 734] on div "[PERSON_NAME] 4 S.." at bounding box center [268, 743] width 171 height 35
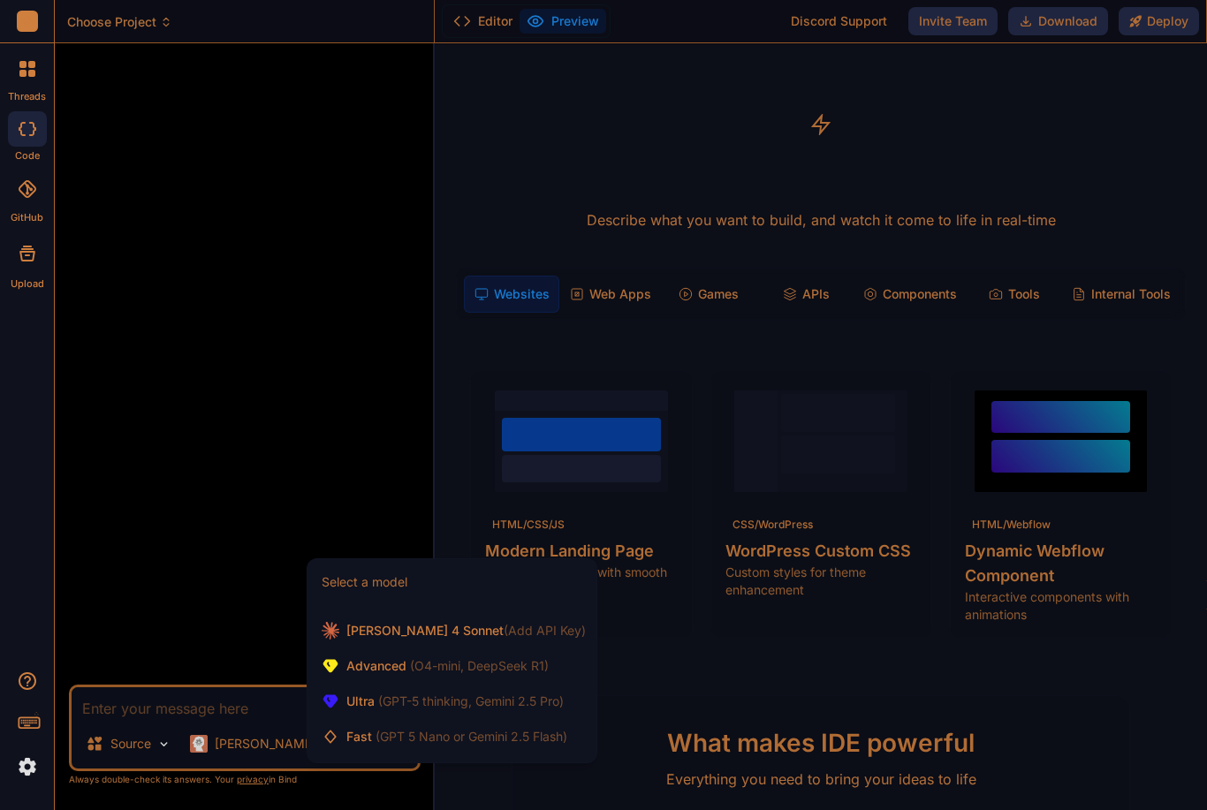
click at [411, 636] on span "[PERSON_NAME] 4 Sonnet (Add API Key)" at bounding box center [465, 631] width 239 height 18
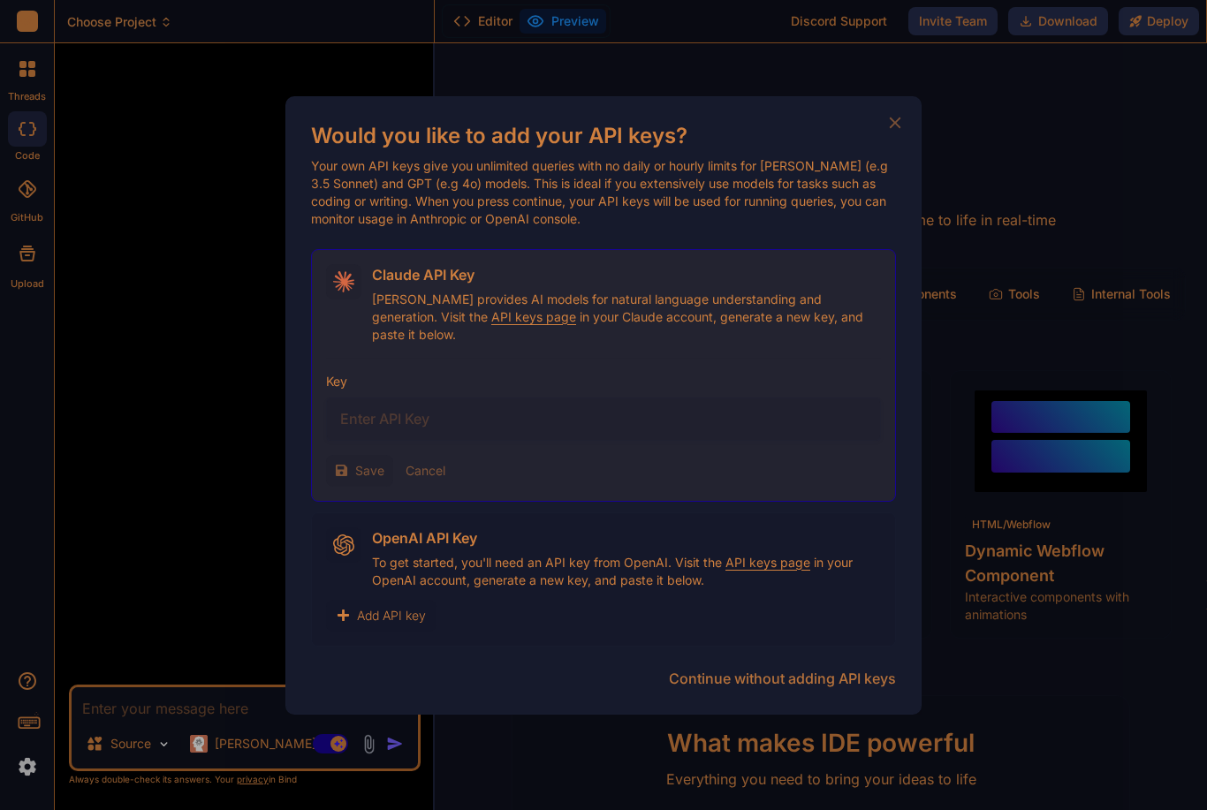
click at [900, 128] on icon at bounding box center [895, 122] width 11 height 11
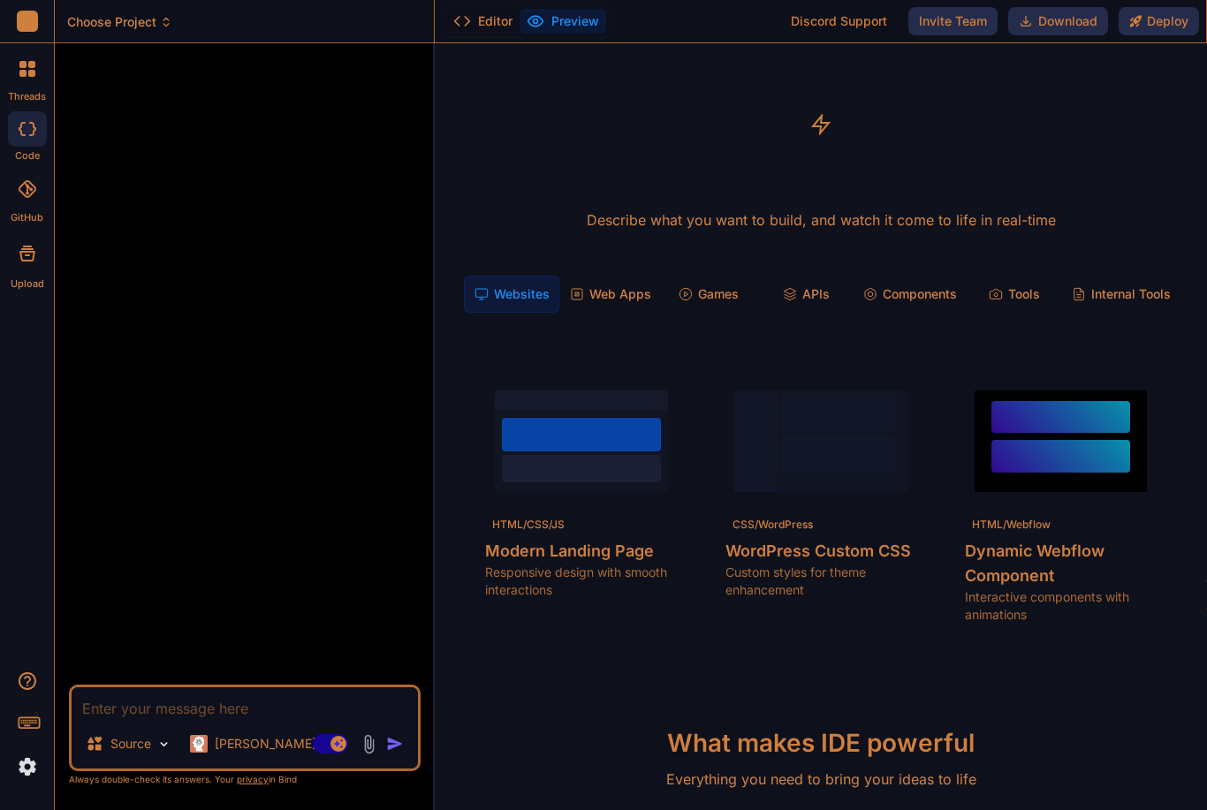
click at [21, 758] on img at bounding box center [27, 767] width 30 height 30
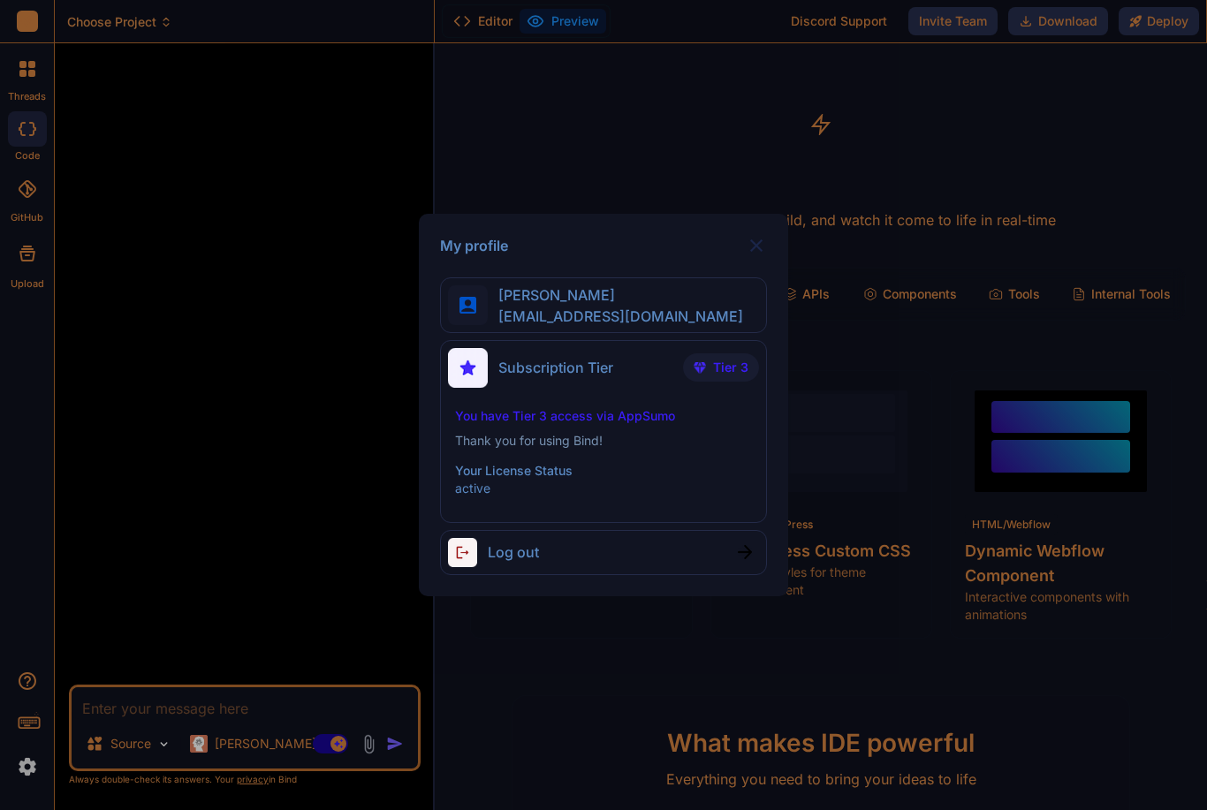
click at [775, 238] on div "My profile [PERSON_NAME] [EMAIL_ADDRESS][DOMAIN_NAME] Subscription Tier Tier 3 …" at bounding box center [603, 405] width 368 height 383
click at [764, 245] on img at bounding box center [756, 245] width 21 height 21
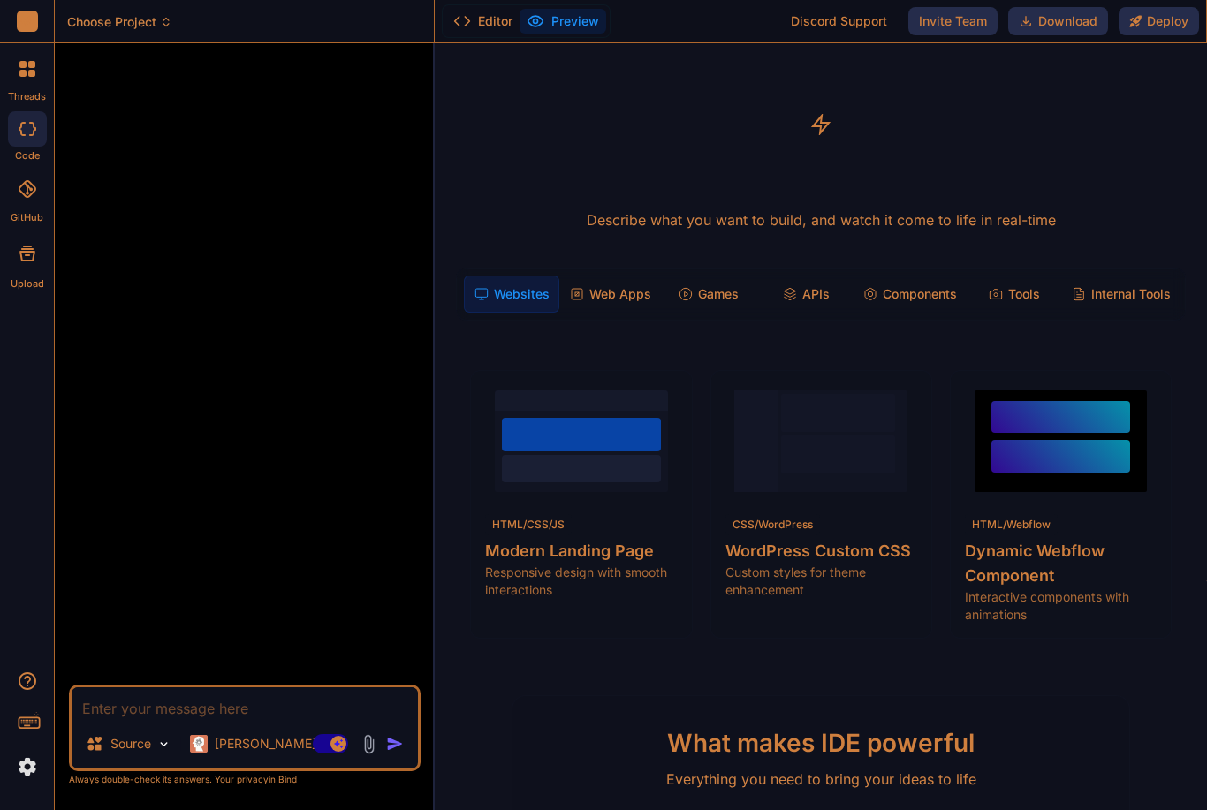
click at [262, 739] on p "[PERSON_NAME] 4 S.." at bounding box center [281, 744] width 132 height 18
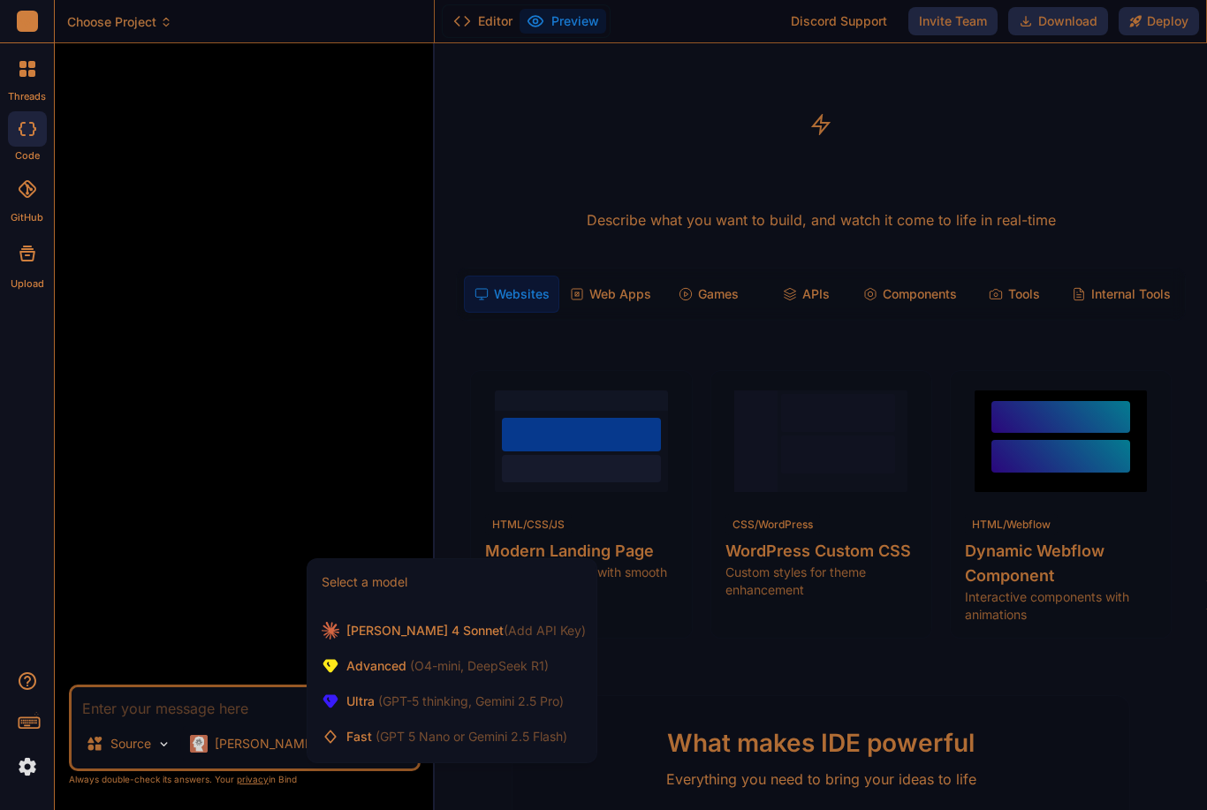
click at [523, 699] on span "(GPT-5 thinking, Gemini 2.5 Pro)" at bounding box center [469, 701] width 189 height 15
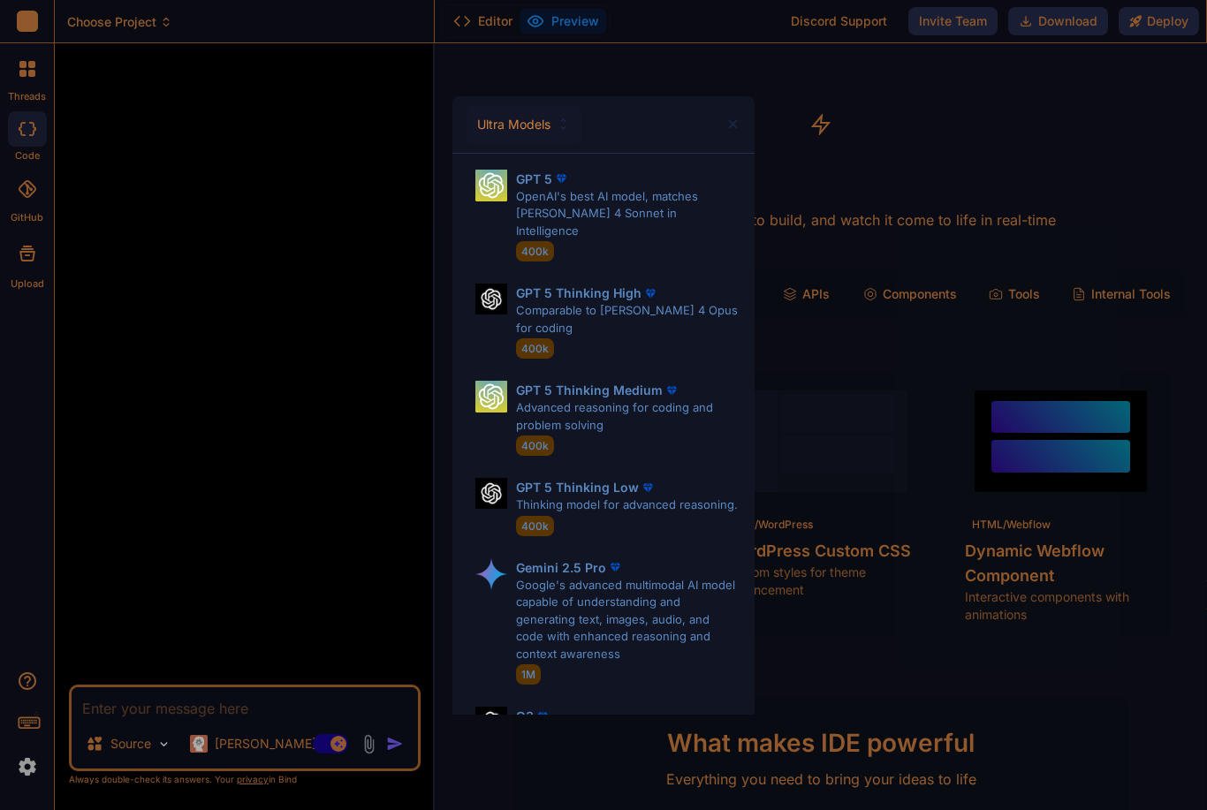
click at [749, 125] on div "Ultra Models" at bounding box center [603, 124] width 302 height 57
click at [247, 732] on div "Ultra Models GPT 5 OpenAI's best AI model, matches [PERSON_NAME] 4 Sonnet in In…" at bounding box center [603, 405] width 1207 height 810
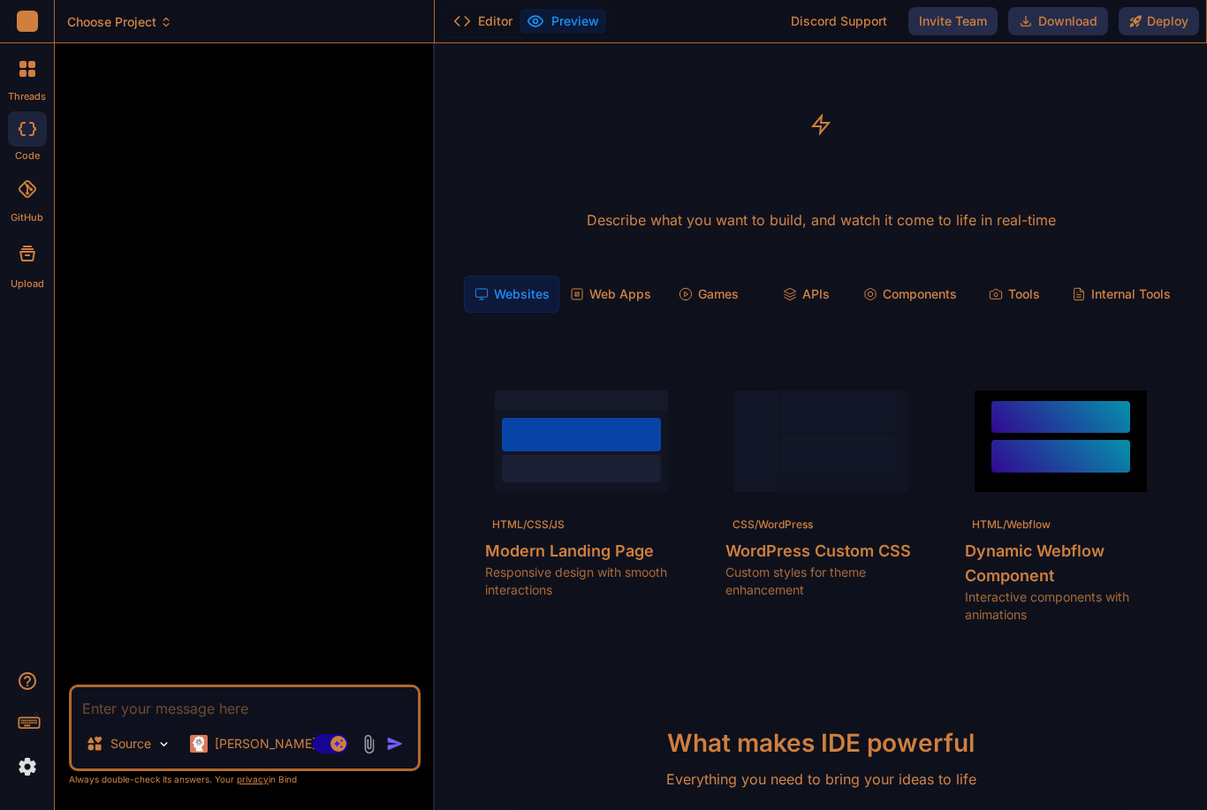
click at [254, 746] on p "[PERSON_NAME] 4 S.." at bounding box center [281, 744] width 132 height 18
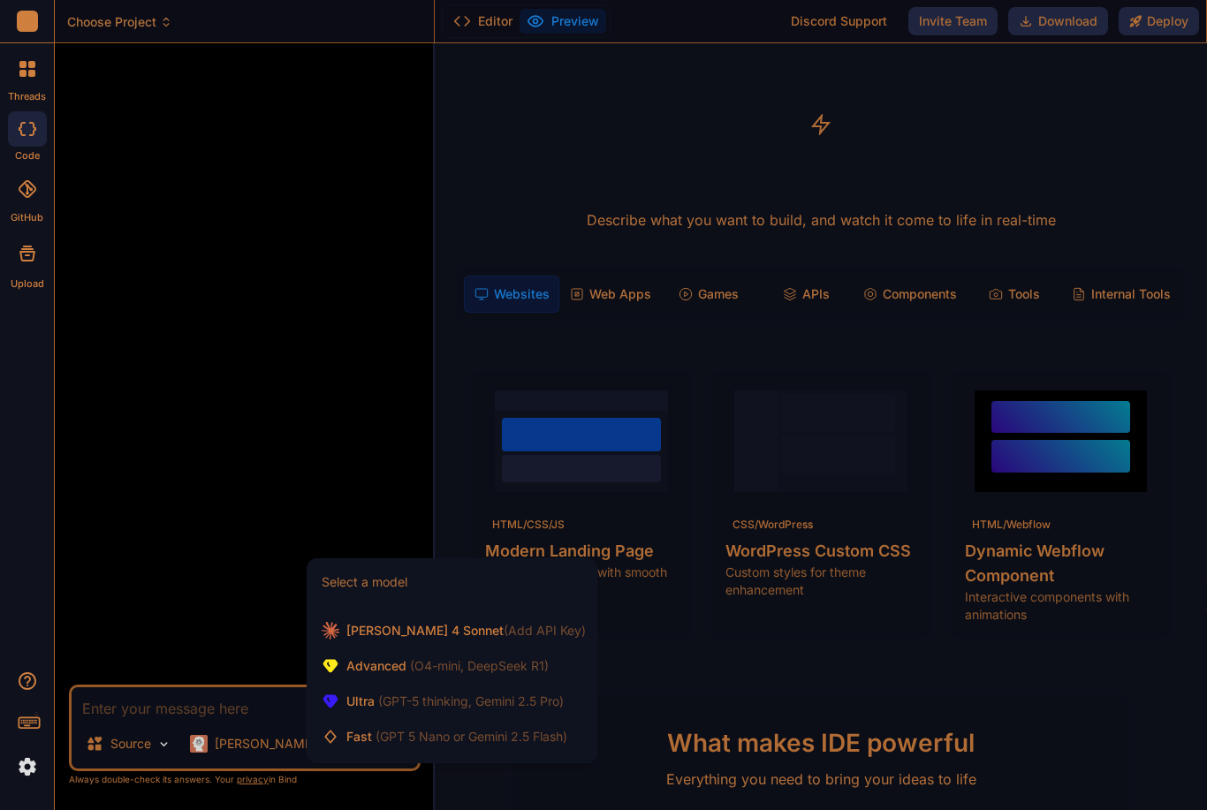
click at [413, 635] on span "[PERSON_NAME] 4 Sonnet (Add API Key)" at bounding box center [465, 631] width 239 height 18
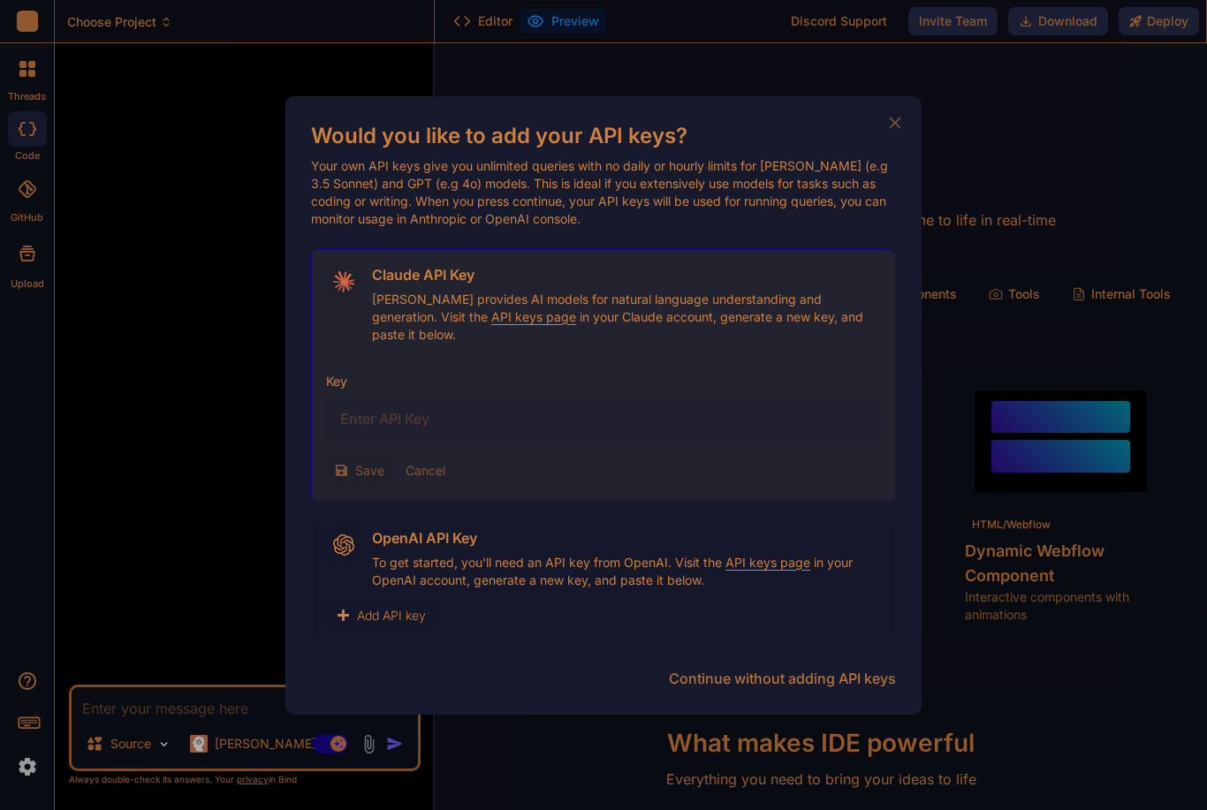
click at [826, 671] on button "Continue without adding API keys" at bounding box center [782, 678] width 227 height 21
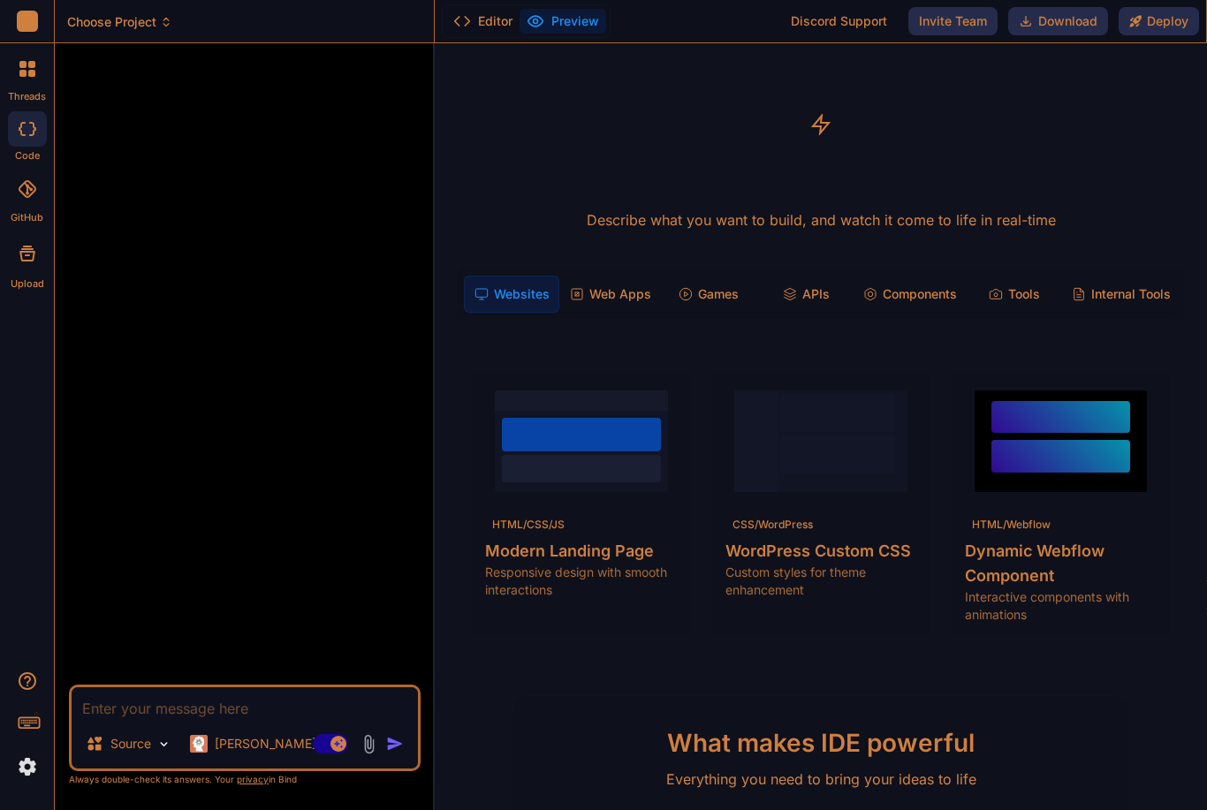
click at [271, 734] on div "[PERSON_NAME] 4 S.." at bounding box center [268, 743] width 171 height 35
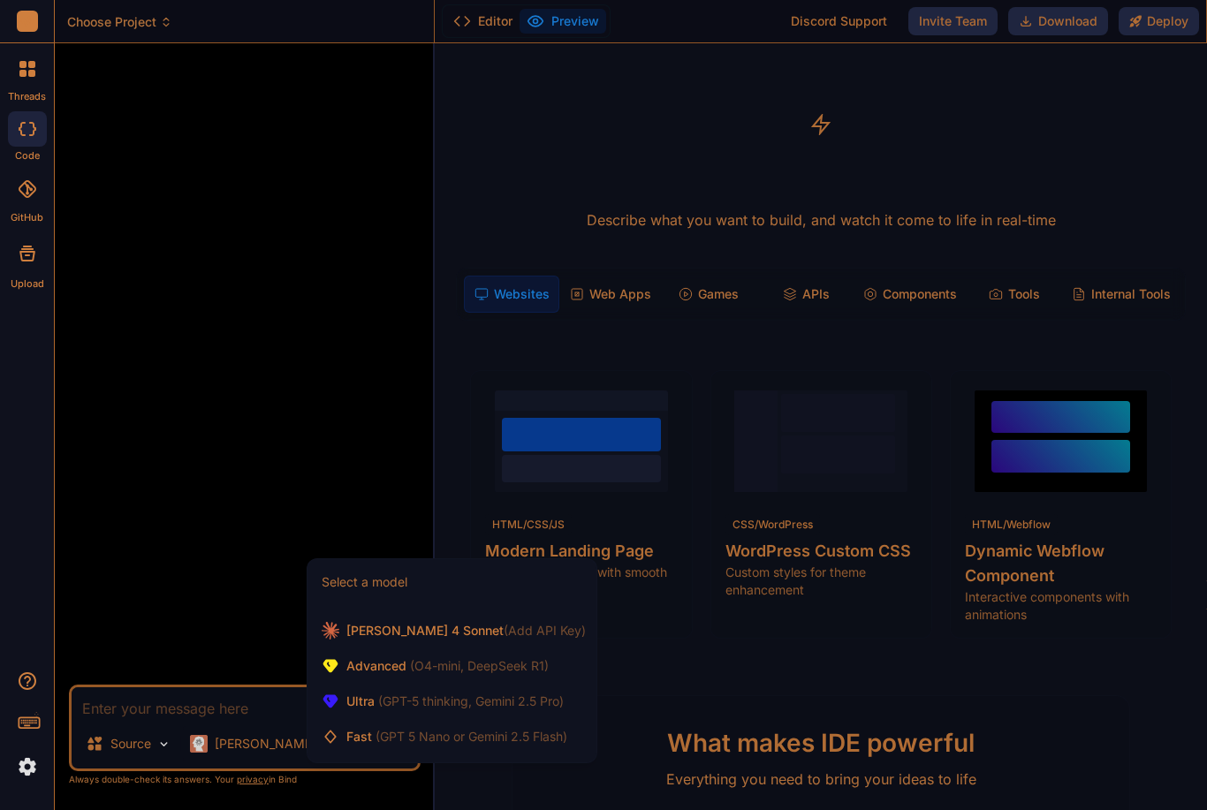
click at [468, 731] on span "(GPT 5 Nano or Gemini 2.5 Flash)" at bounding box center [471, 736] width 192 height 15
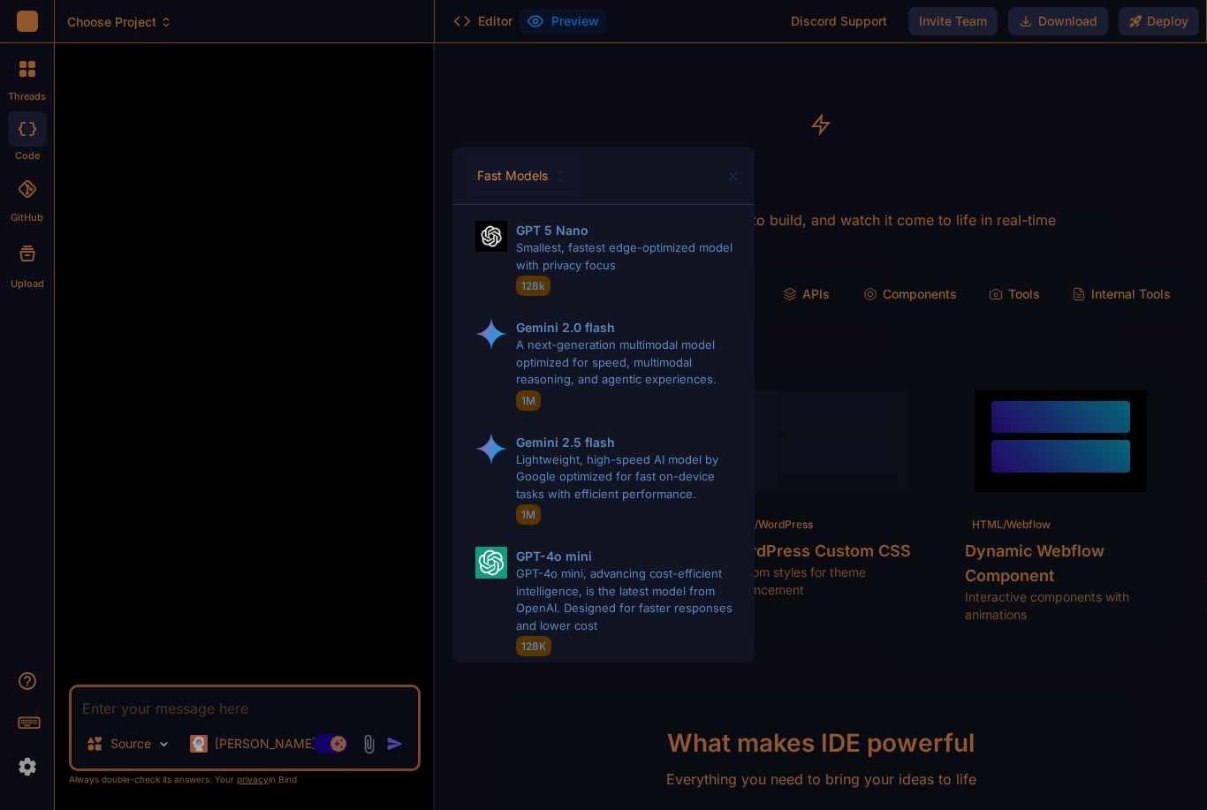
click at [739, 173] on img at bounding box center [732, 176] width 15 height 15
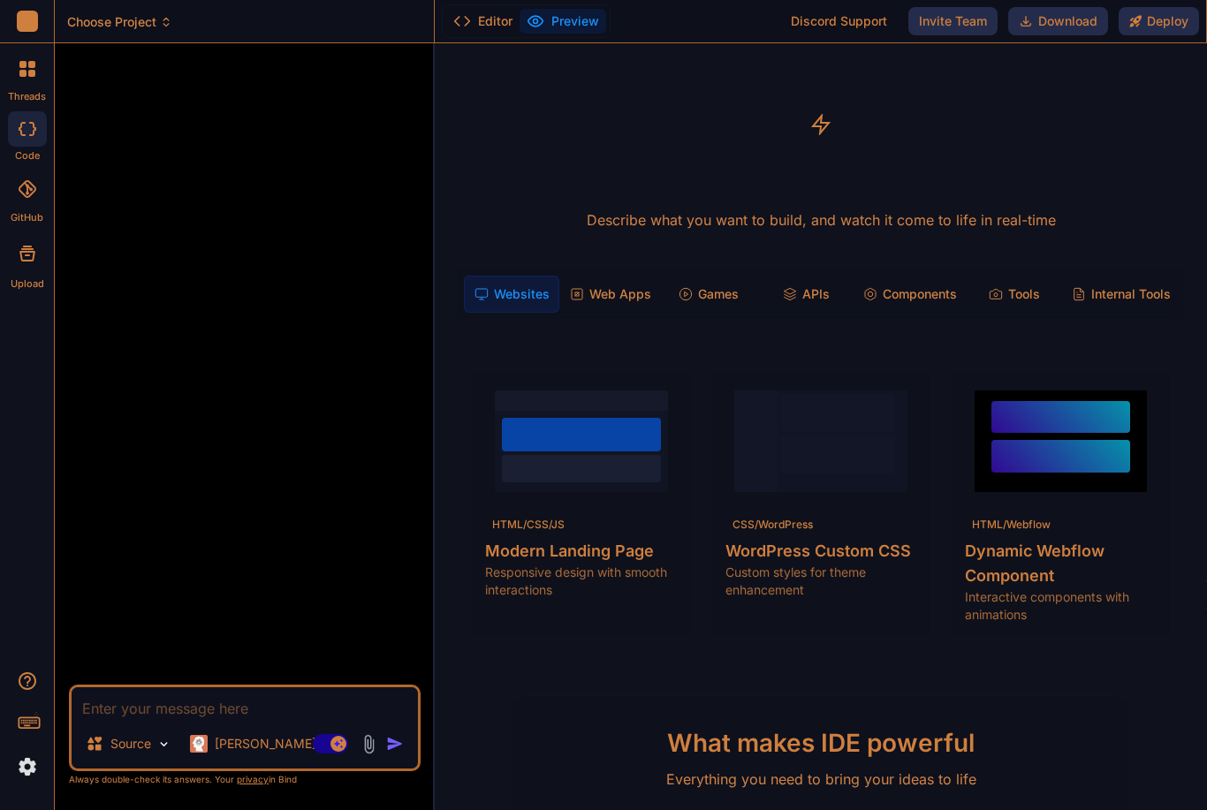
click at [262, 741] on p "[PERSON_NAME] 4 S.." at bounding box center [281, 744] width 132 height 18
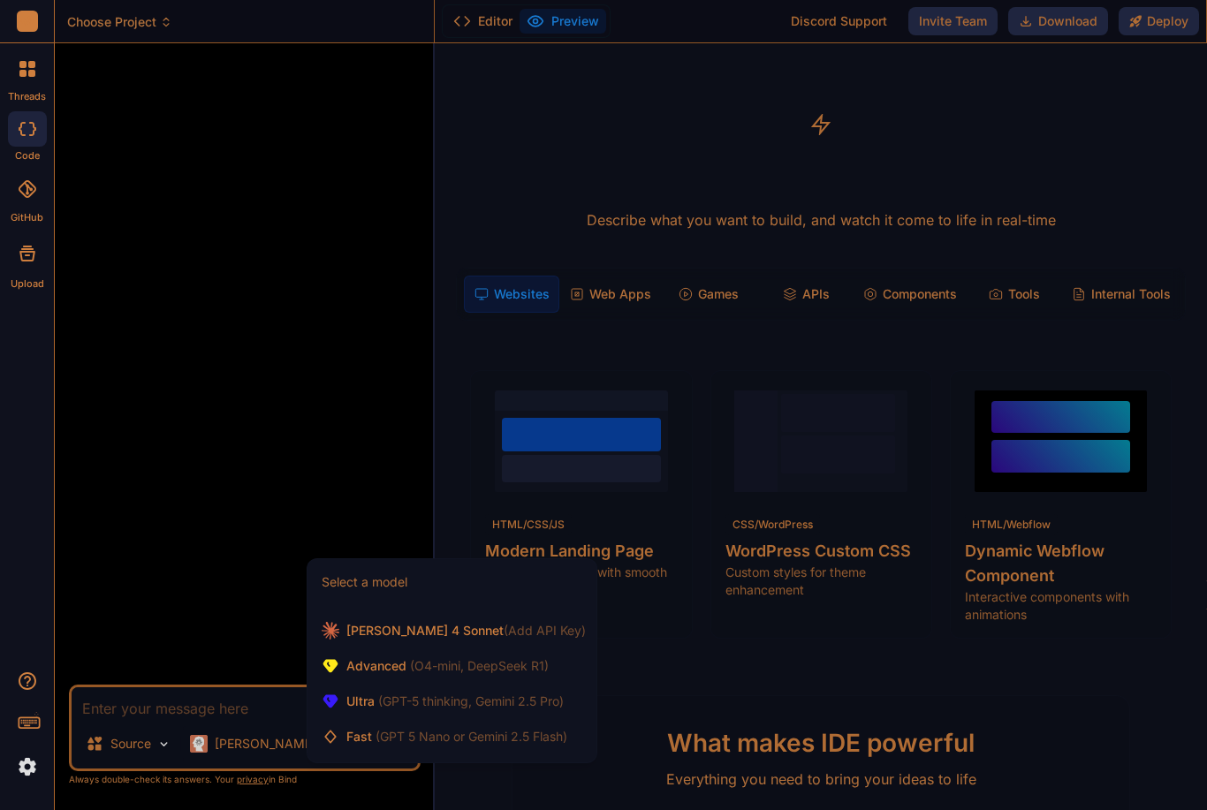
click at [462, 669] on span "(O4-mini, DeepSeek R1)" at bounding box center [477, 665] width 142 height 15
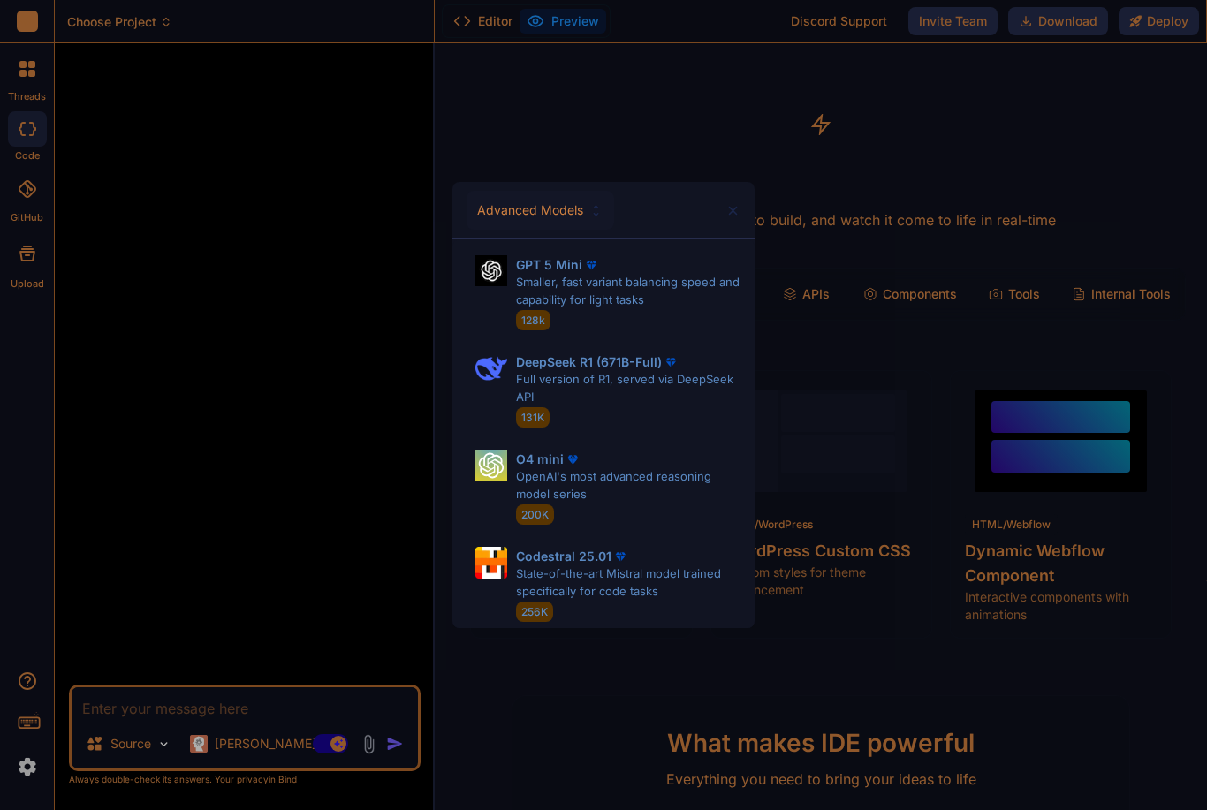
click at [740, 204] on div "Advanced Models" at bounding box center [603, 210] width 302 height 57
click at [738, 211] on img at bounding box center [732, 210] width 15 height 15
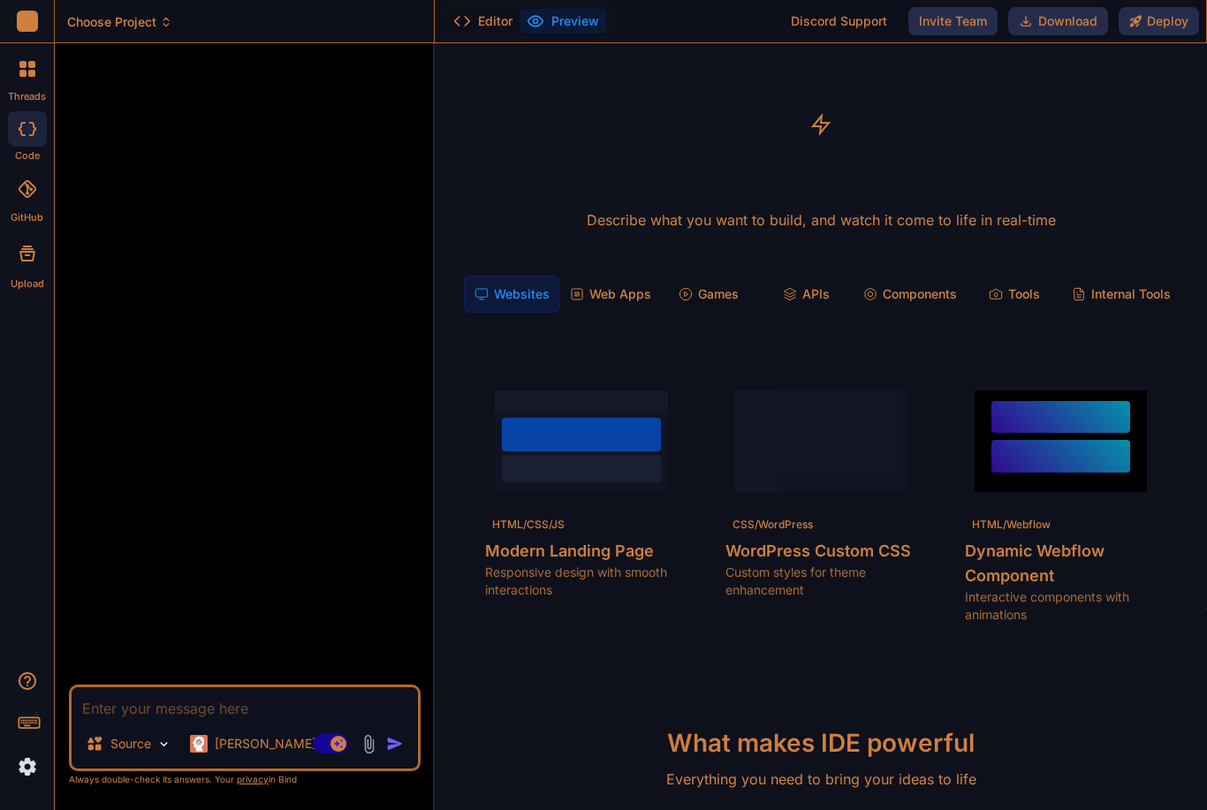
click at [285, 737] on p "[PERSON_NAME] 4 S.." at bounding box center [281, 744] width 132 height 18
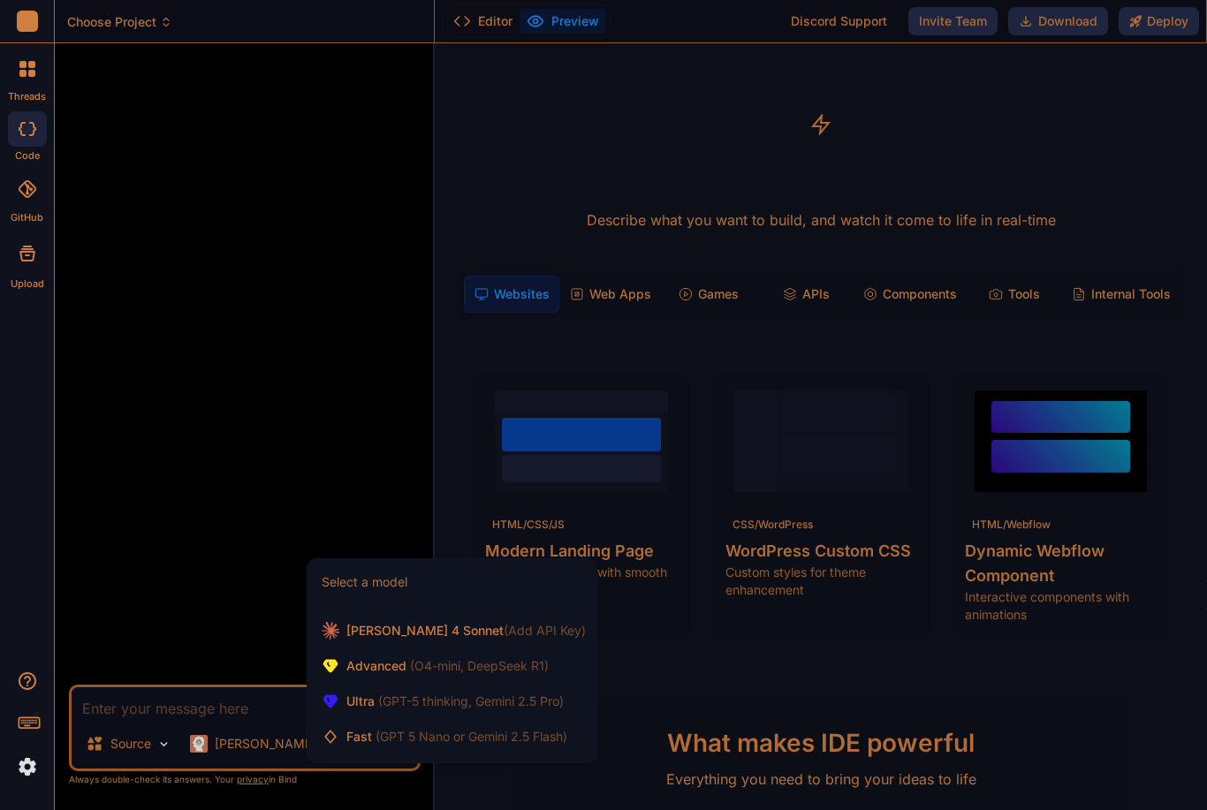
click at [476, 696] on span "(GPT-5 thinking, Gemini 2.5 Pro)" at bounding box center [469, 701] width 189 height 15
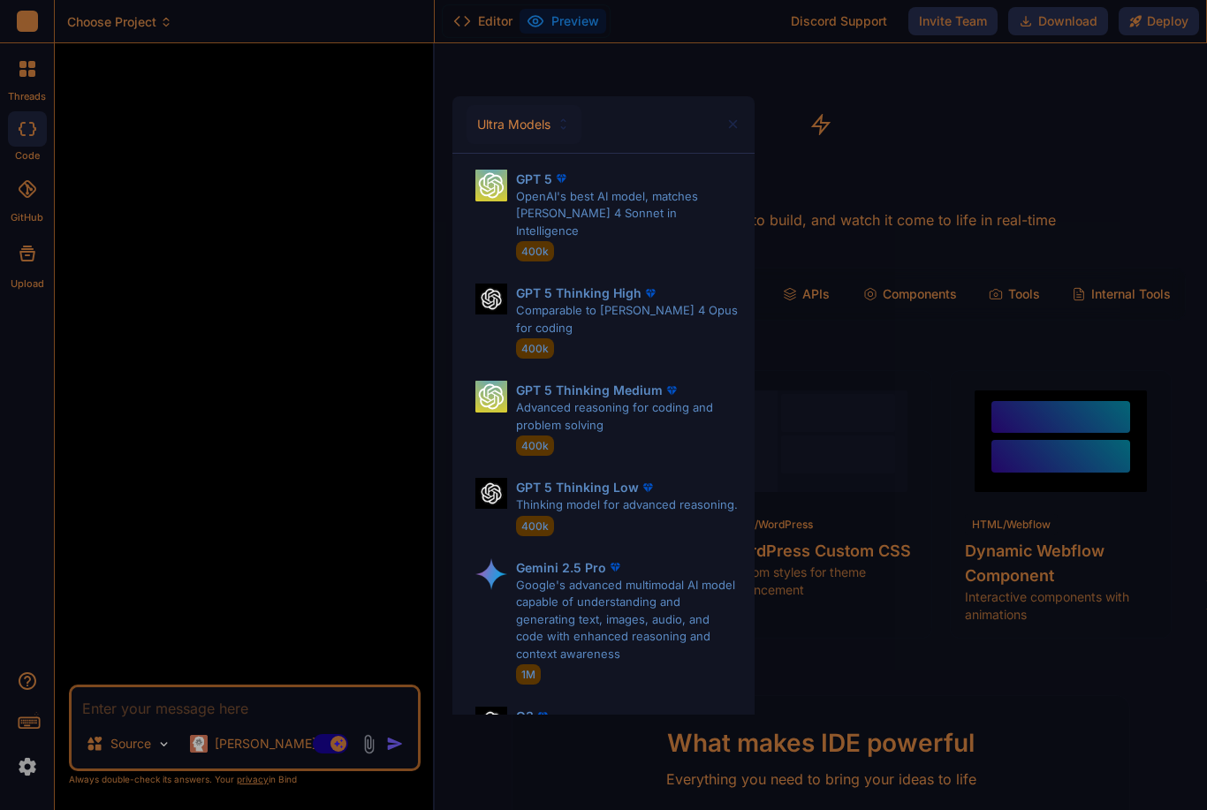
click at [674, 302] on p "Comparable to [PERSON_NAME] 4 Opus for coding" at bounding box center [628, 319] width 224 height 34
type textarea "x"
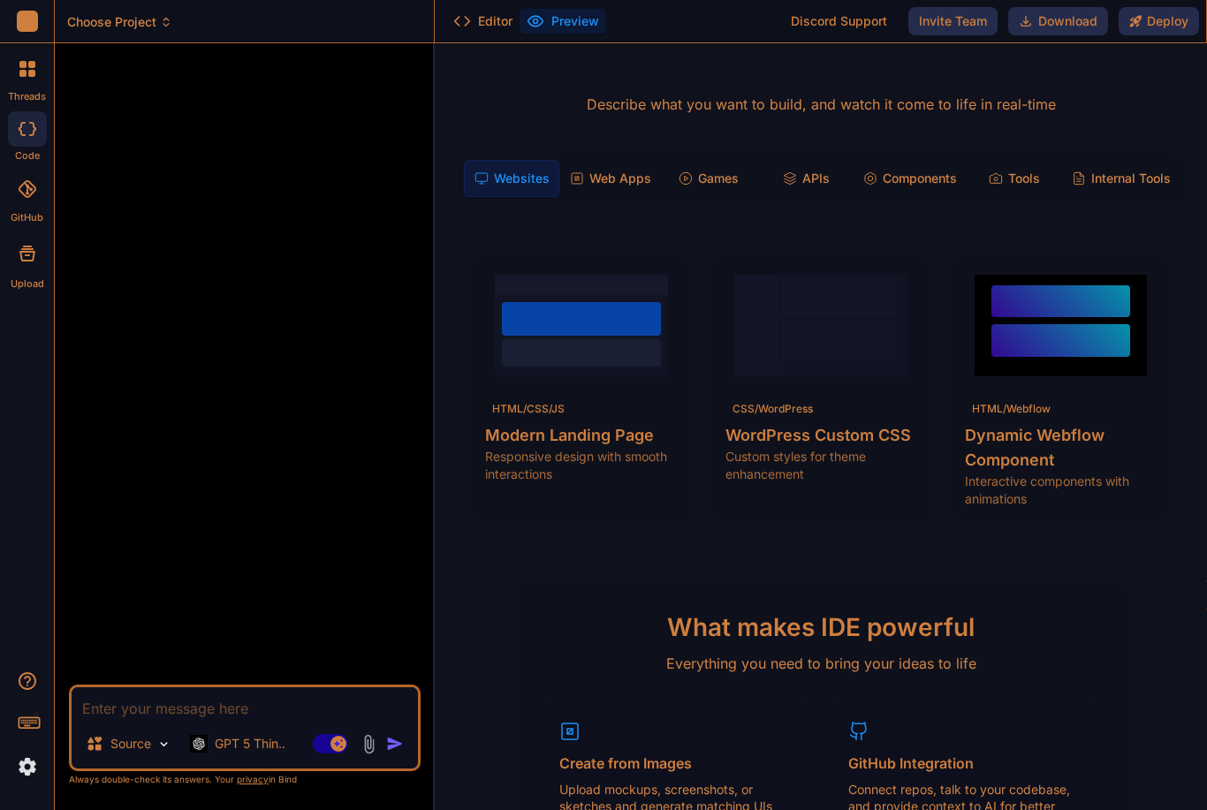
scroll to position [115, 0]
click at [642, 398] on div "HTML/CSS/JS Modern Landing Page Responsive design with smooth interactions" at bounding box center [581, 441] width 192 height 87
click at [653, 270] on span "View Prompt" at bounding box center [633, 279] width 76 height 18
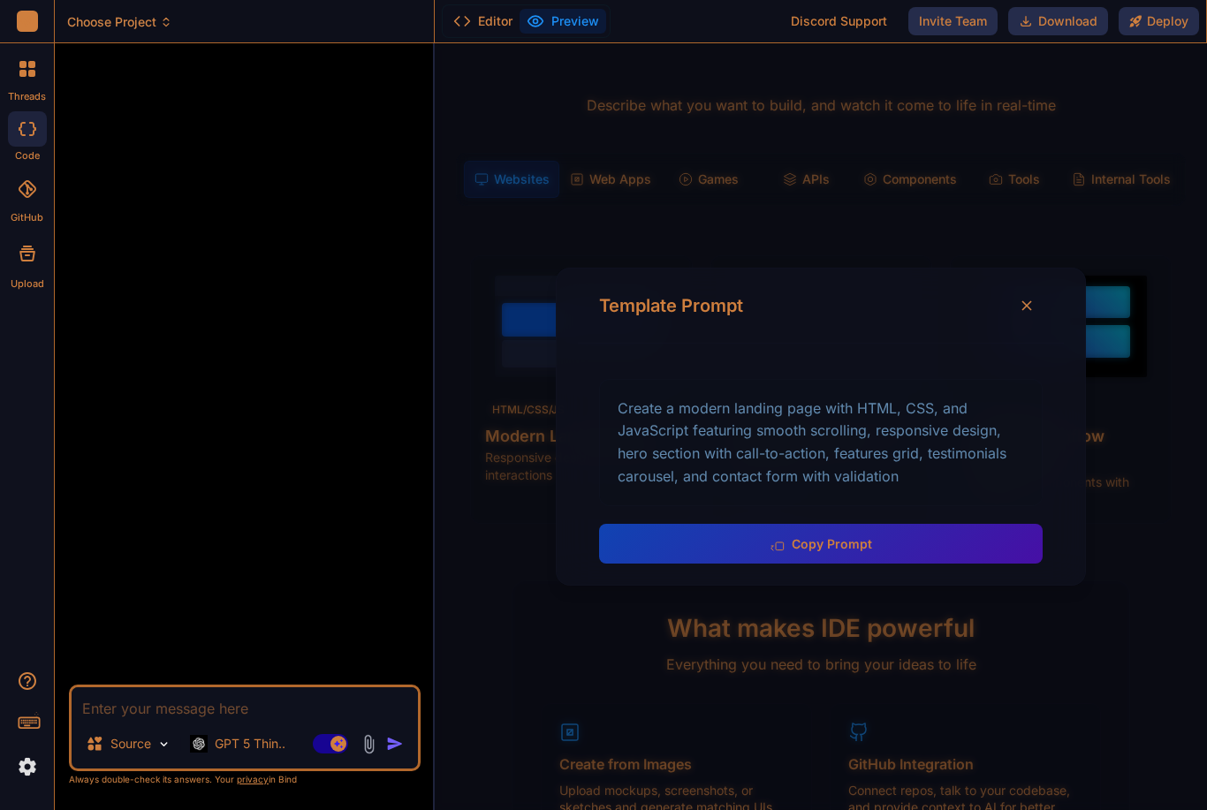
click at [1035, 297] on icon at bounding box center [1027, 306] width 18 height 18
